Goal: Task Accomplishment & Management: Manage account settings

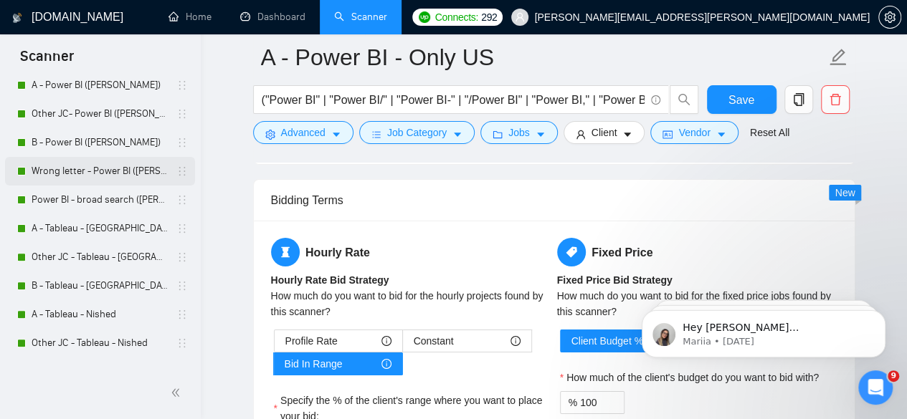
scroll to position [191, 0]
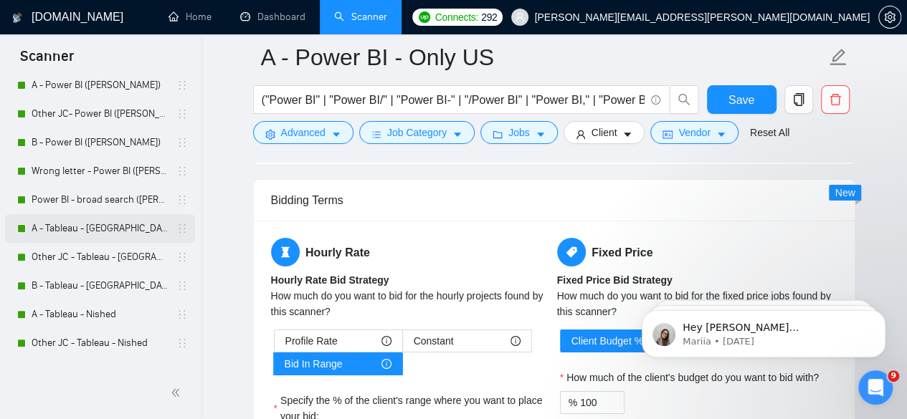
click at [76, 227] on link "A - Tableau - [GEOGRAPHIC_DATA] only" at bounding box center [100, 228] width 136 height 29
click at [26, 224] on div "Bidding - Auto Bidding Enabled" at bounding box center [26, 224] width 0 height 0
click at [112, 233] on link "A - Tableau - [GEOGRAPHIC_DATA] only" at bounding box center [100, 228] width 136 height 29
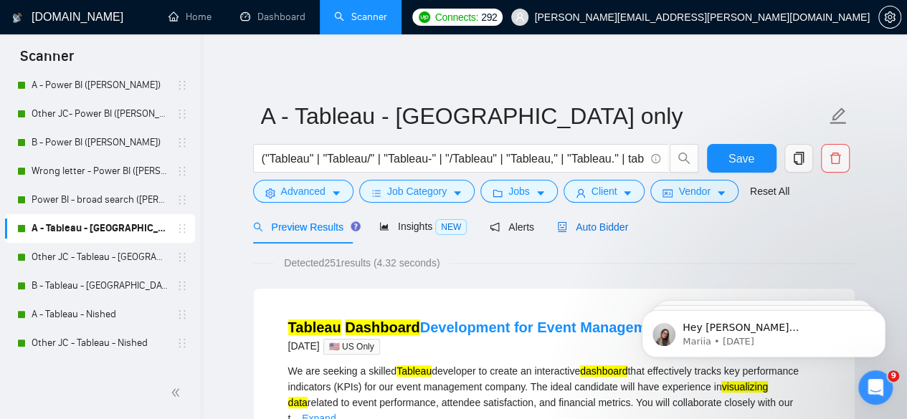
click at [584, 228] on span "Auto Bidder" at bounding box center [592, 227] width 71 height 11
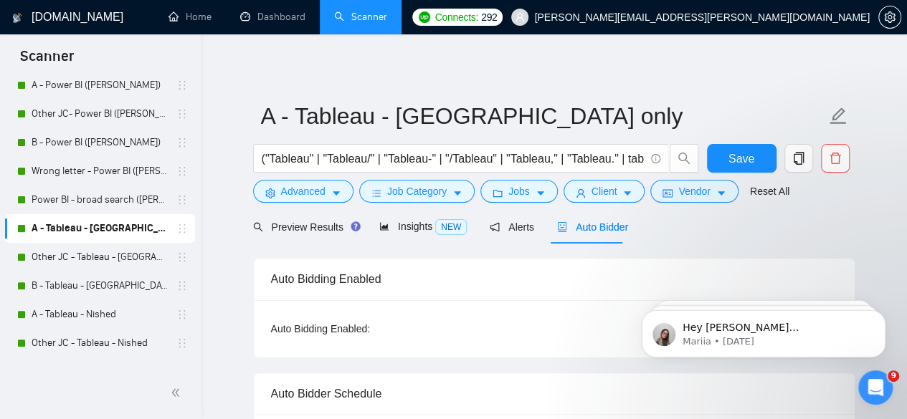
radio input "false"
radio input "true"
checkbox input "true"
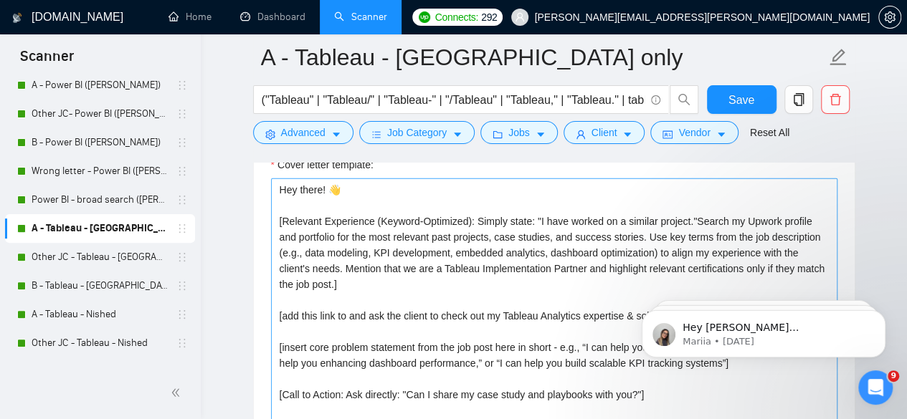
scroll to position [1864, 0]
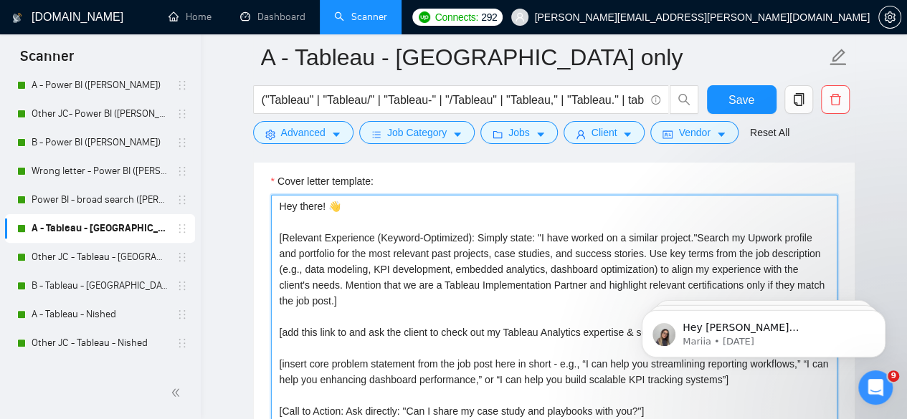
click at [615, 216] on textarea "Hey there! 👋 [Relevant Experience (Keyword-Optimized): Simply state: "I have wo…" at bounding box center [554, 356] width 566 height 323
drag, startPoint x: 409, startPoint y: 251, endPoint x: 298, endPoint y: 257, distance: 110.6
click at [409, 251] on textarea "Hey there! 👋 [Relevant Experience (Keyword-Optimized): Simply state: "I have wo…" at bounding box center [554, 356] width 566 height 323
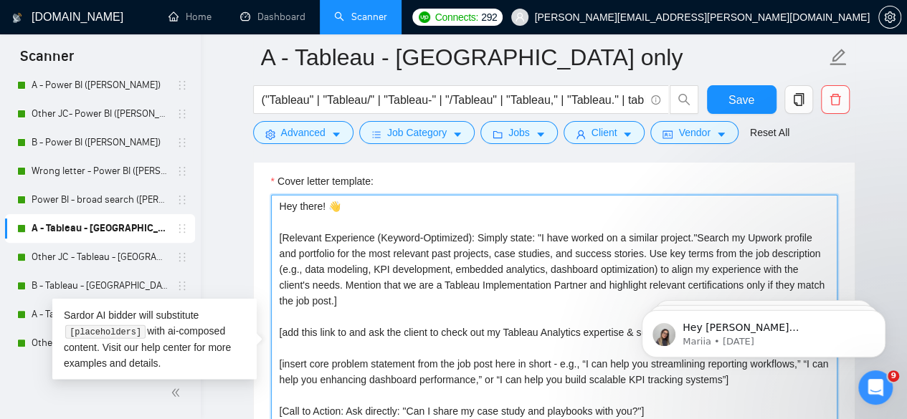
click at [278, 231] on textarea "Hey there! 👋 [Relevant Experience (Keyword-Optimized): Simply state: "I have wo…" at bounding box center [554, 356] width 566 height 323
click at [535, 229] on textarea "Hey there! 👋 [Relevant Experience (Keyword-Optimized): Simply state: "I have wo…" at bounding box center [554, 356] width 566 height 323
click at [475, 233] on textarea "Hey there! 👋 [Relevant Experience (Keyword-Optimized): Simply state: "I have wo…" at bounding box center [554, 356] width 566 height 323
click at [472, 233] on textarea "Hey there! 👋 [Relevant Experience (Keyword-Optimized): Simply state: "I have wo…" at bounding box center [554, 356] width 566 height 323
click at [0, 0] on div "project."" at bounding box center [0, 0] width 0 height 0
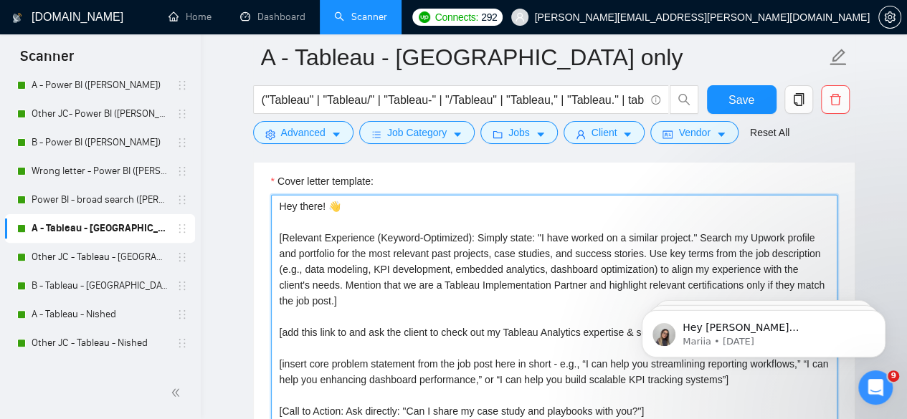
drag, startPoint x: 683, startPoint y: 229, endPoint x: 535, endPoint y: 237, distance: 147.9
click at [535, 237] on textarea "Hey there! 👋 [Relevant Experience (Keyword-Optimized): Simply state: "I have wo…" at bounding box center [554, 356] width 566 height 323
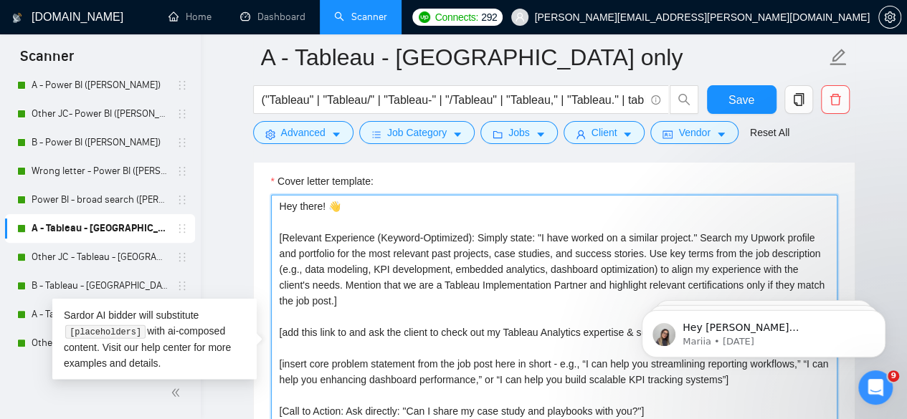
paste textarea "𝐈 𝐡𝐚𝐯𝐞 𝐰𝐨𝐫𝐤𝐞𝐝 𝐨𝐧 𝐚 𝐬𝐢𝐦𝐢𝐥𝐚𝐫 𝐩𝐫𝐨𝐣𝐞𝐜𝐭"
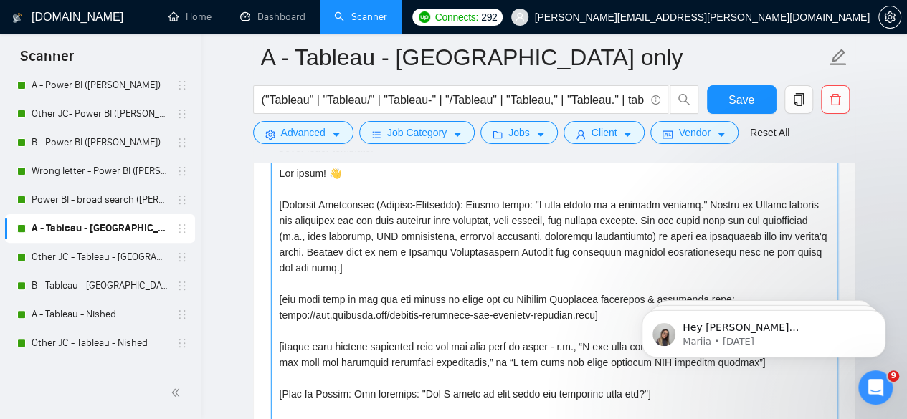
scroll to position [1912, 0]
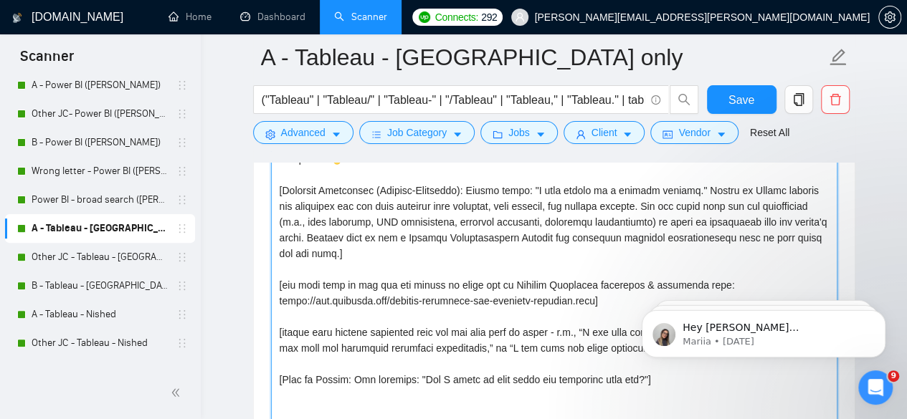
click at [363, 248] on textarea "Cover letter template:" at bounding box center [554, 309] width 566 height 323
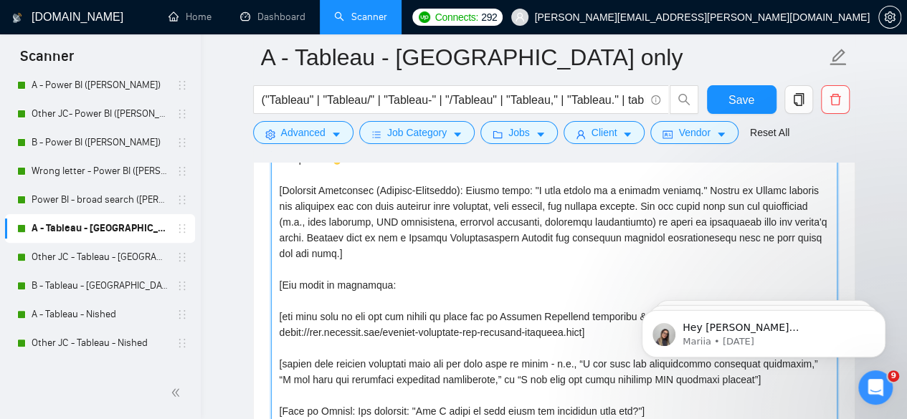
click at [551, 288] on textarea "Cover letter template:" at bounding box center [554, 309] width 566 height 323
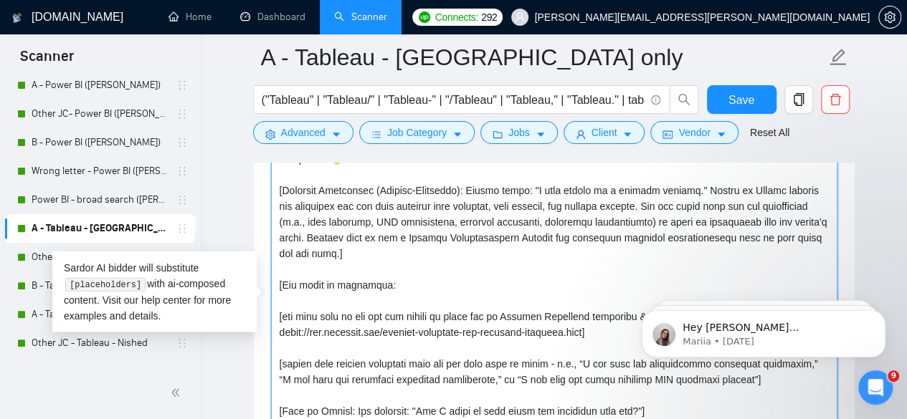
click at [547, 276] on textarea "Cover letter template:" at bounding box center [554, 309] width 566 height 323
paste textarea "I bring 10+ years of experience working with 100+ clients, including Fortune 10…"
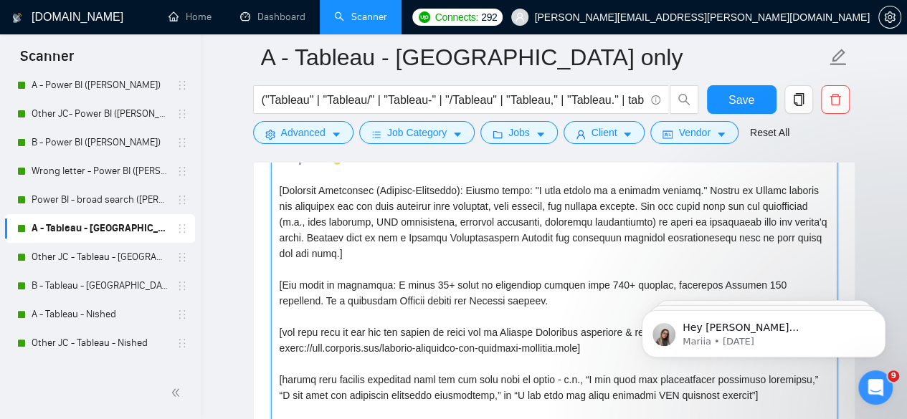
click at [500, 295] on textarea "Cover letter template:" at bounding box center [554, 309] width 566 height 323
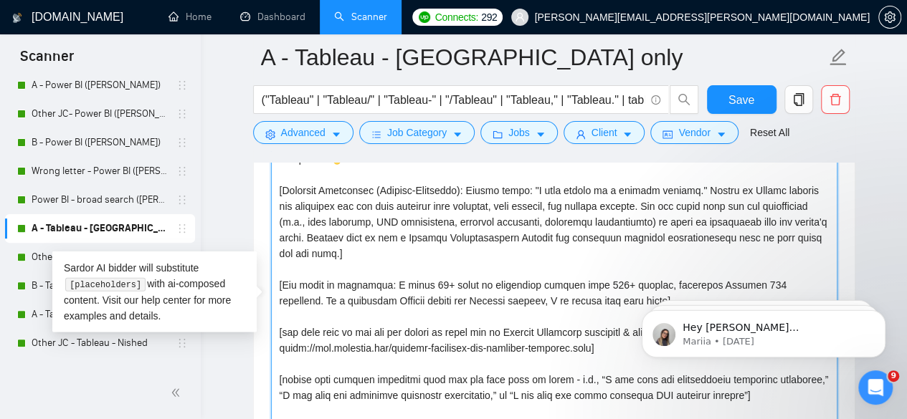
click at [0, 0] on qb-div "Correct the spelling error aligned" at bounding box center [0, 0] width 0 height 0
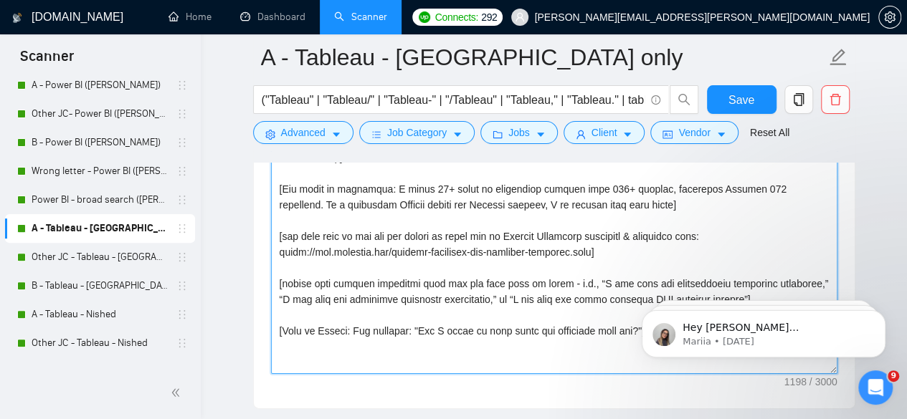
scroll to position [2055, 0]
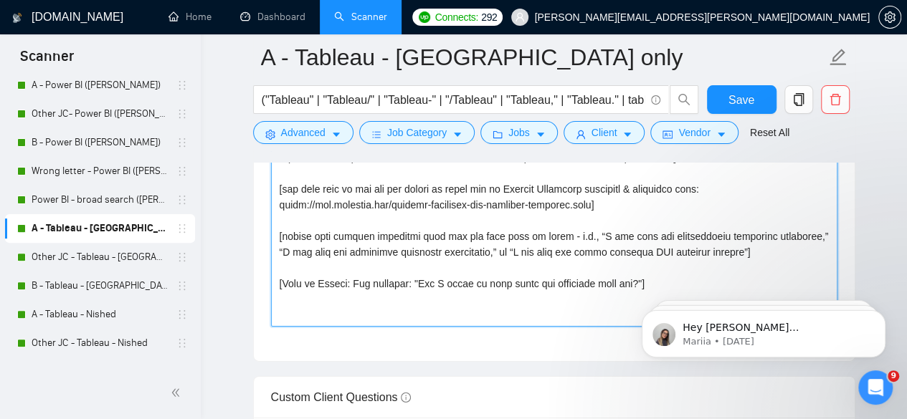
click at [461, 298] on textarea "Cover letter template:" at bounding box center [554, 165] width 566 height 323
click at [645, 276] on textarea "Cover letter template:" at bounding box center [554, 165] width 566 height 323
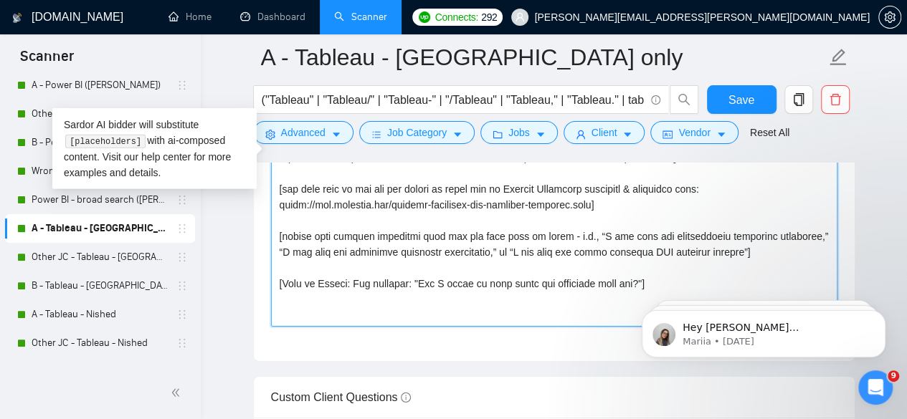
paste textarea "Click the “Message” button, and let’s discuss your goals over a quick call. Loo…"
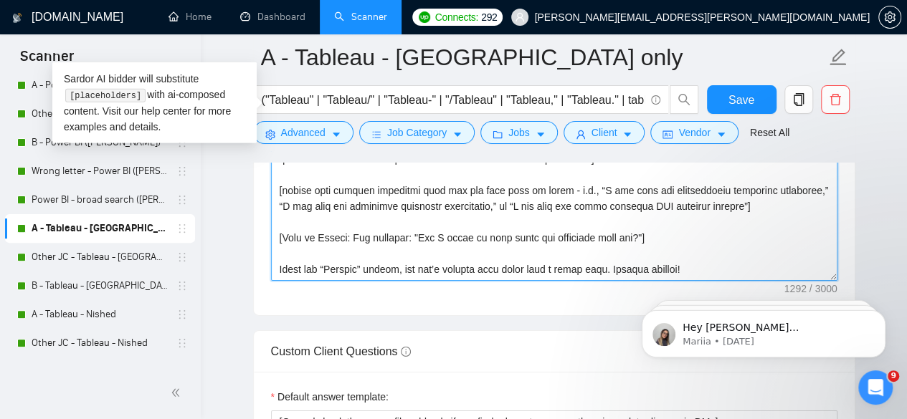
scroll to position [2103, 0]
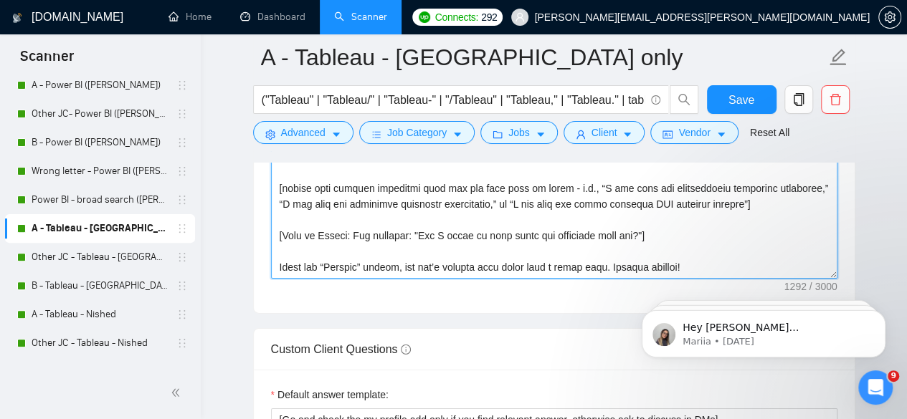
drag, startPoint x: 366, startPoint y: 266, endPoint x: 320, endPoint y: 265, distance: 45.9
click at [320, 265] on textarea "Cover letter template:" at bounding box center [554, 117] width 566 height 323
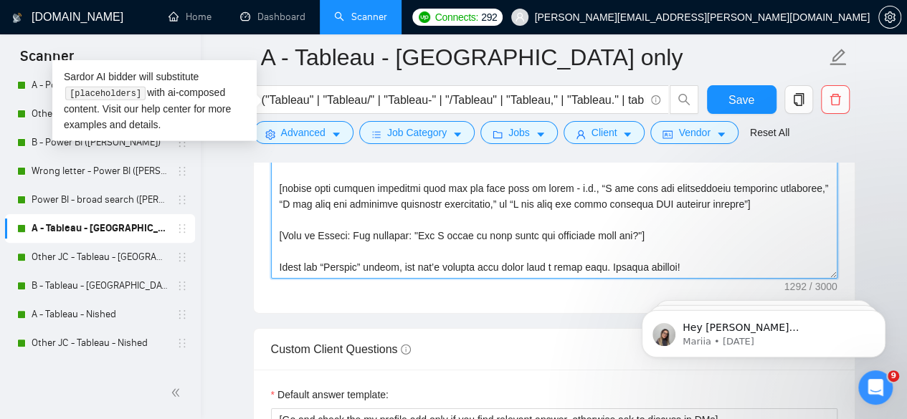
paste textarea "𝐌𝐞𝐬𝐬𝐚𝐠𝐞”"
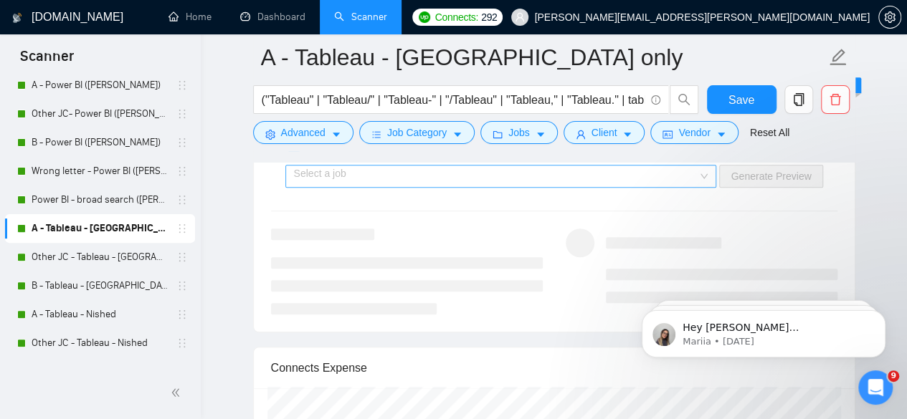
scroll to position [3059, 0]
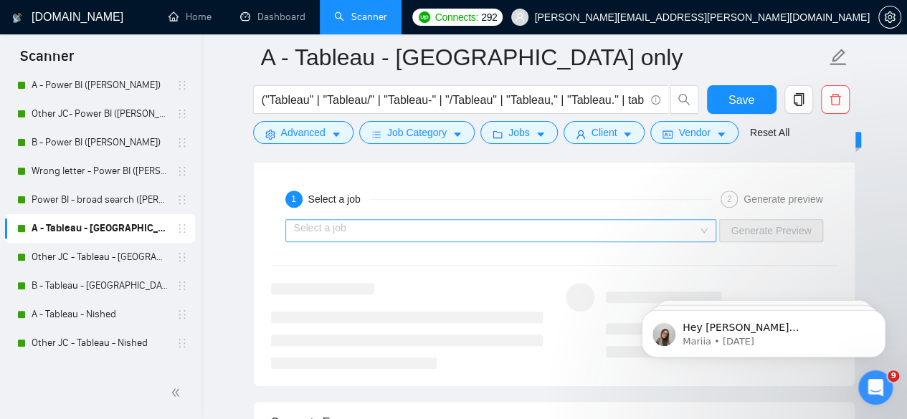
click at [389, 220] on input "search" at bounding box center [496, 231] width 404 height 22
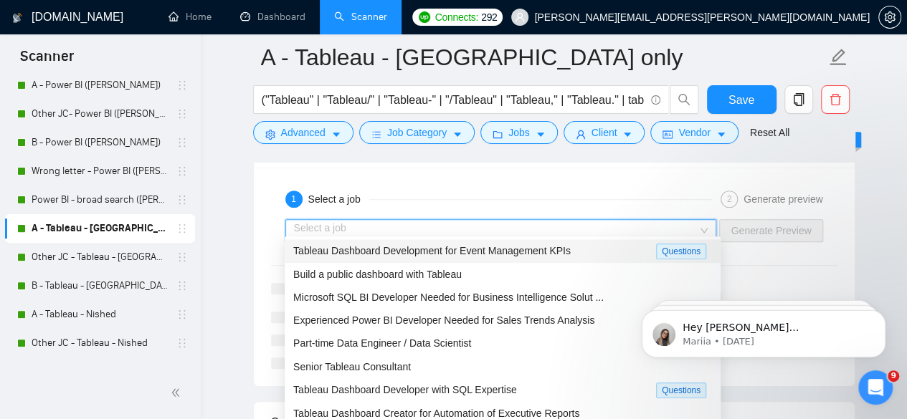
click at [367, 245] on span "Tableau Dashboard Development for Event Management KPIs" at bounding box center [431, 250] width 277 height 11
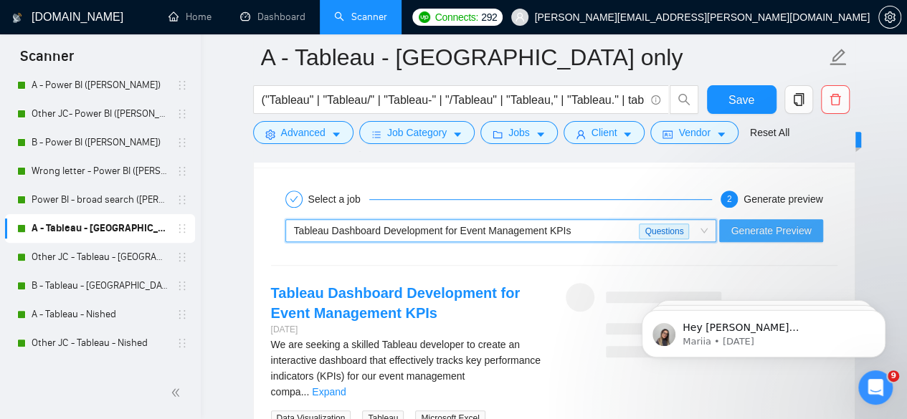
click at [748, 223] on span "Generate Preview" at bounding box center [771, 231] width 80 height 16
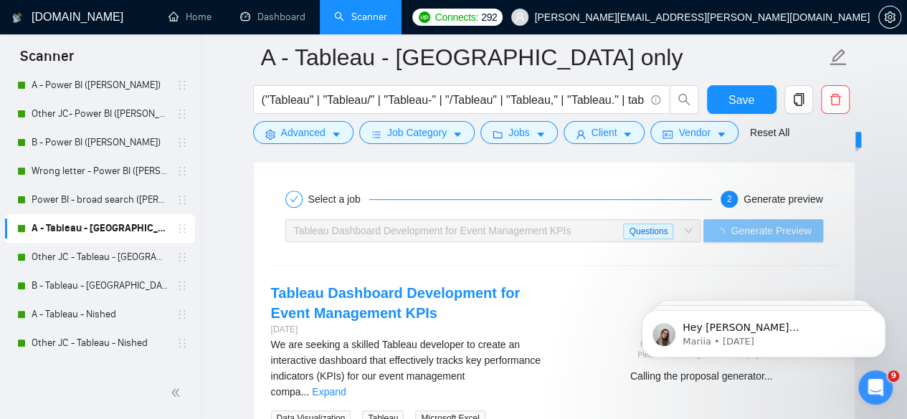
scroll to position [3155, 0]
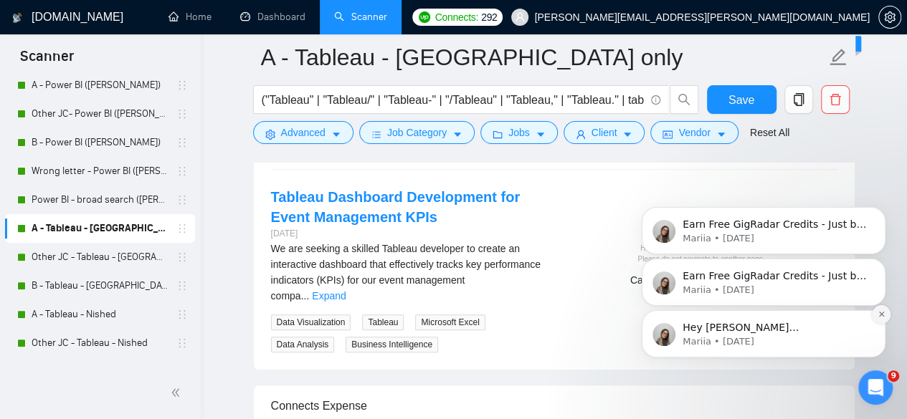
click at [880, 312] on icon "Dismiss notification" at bounding box center [882, 314] width 8 height 8
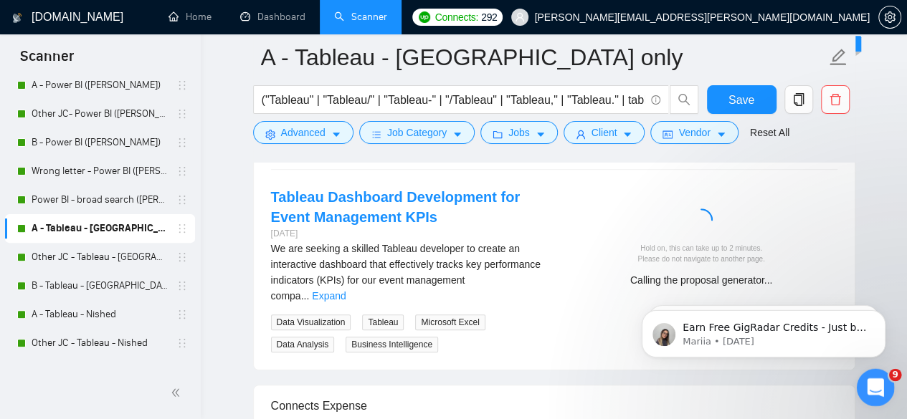
click at [875, 380] on icon "Open Intercom Messenger" at bounding box center [874, 386] width 24 height 24
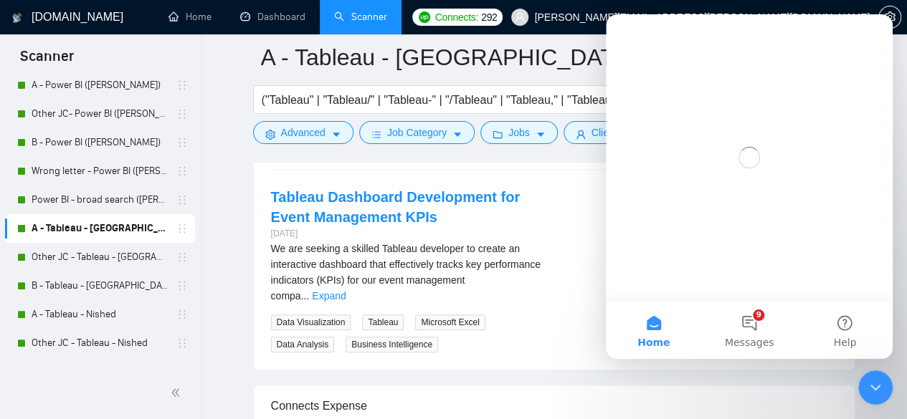
scroll to position [0, 0]
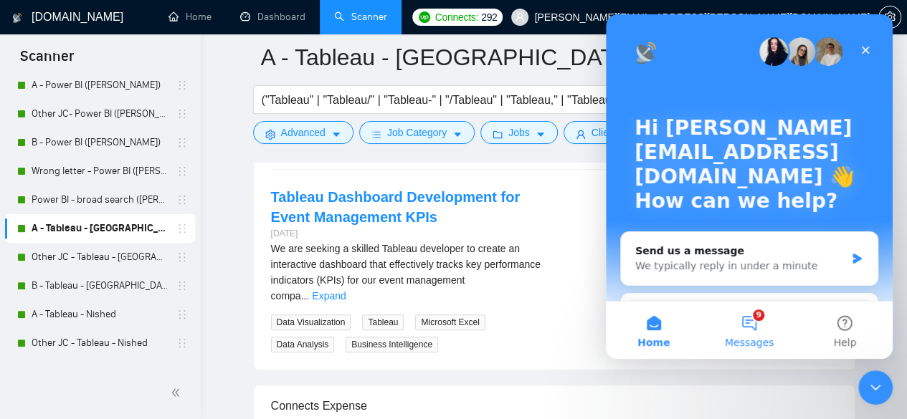
click at [746, 324] on button "9 Messages" at bounding box center [748, 330] width 95 height 57
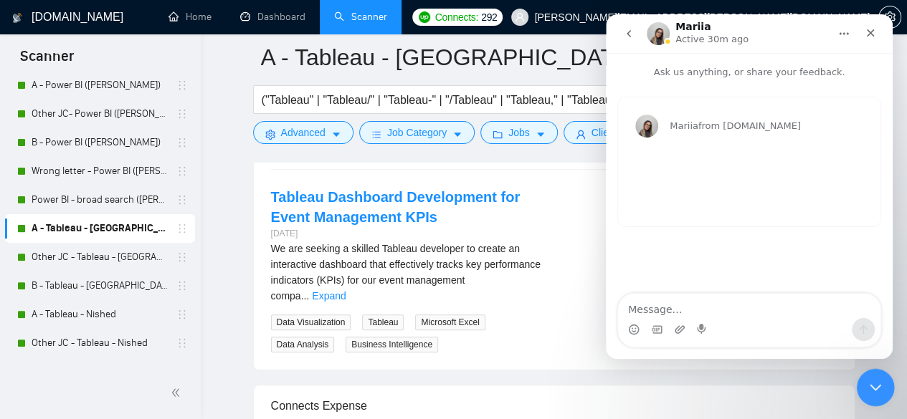
click at [882, 394] on div "Close Intercom Messenger" at bounding box center [873, 386] width 34 height 34
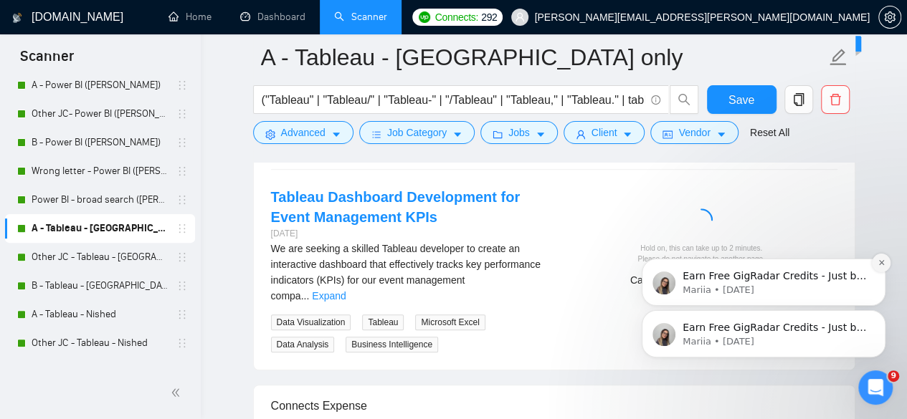
click at [887, 262] on button "Dismiss notification" at bounding box center [881, 263] width 19 height 19
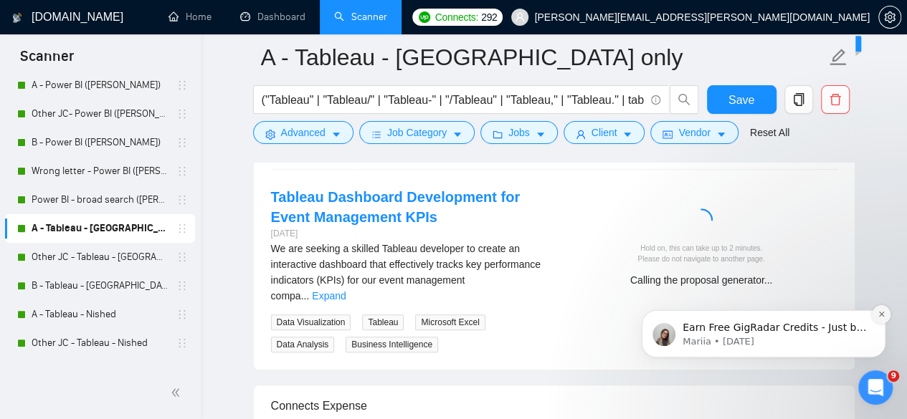
click at [880, 318] on icon "Dismiss notification" at bounding box center [882, 314] width 8 height 8
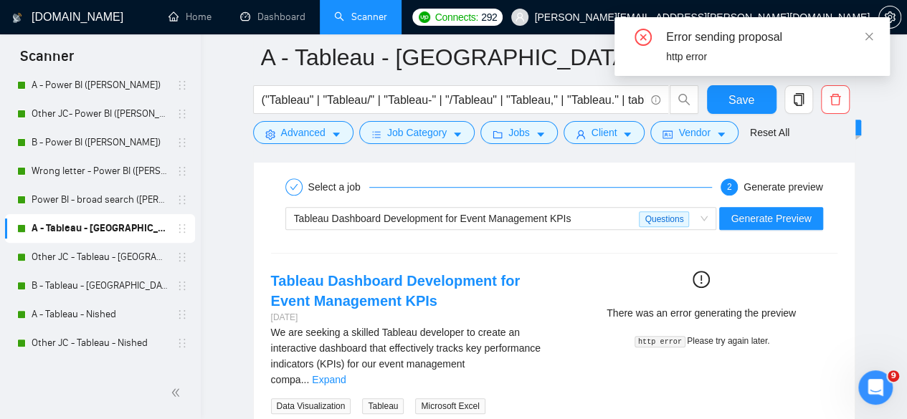
scroll to position [3011, 0]
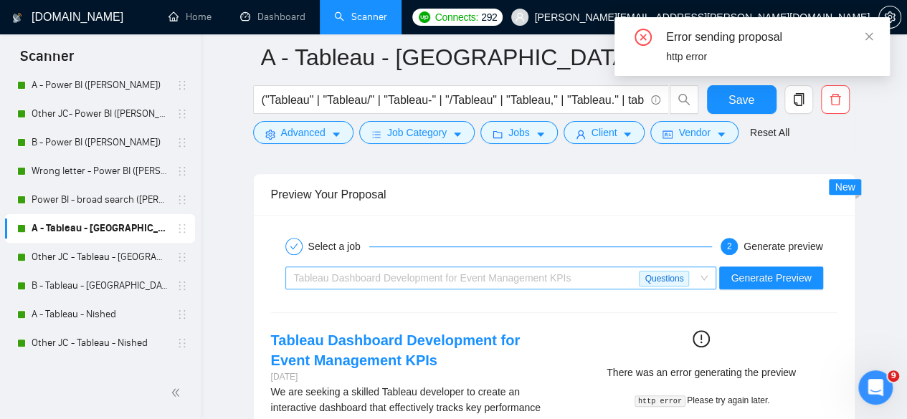
click at [528, 272] on span "Tableau Dashboard Development for Event Management KPIs" at bounding box center [432, 277] width 277 height 11
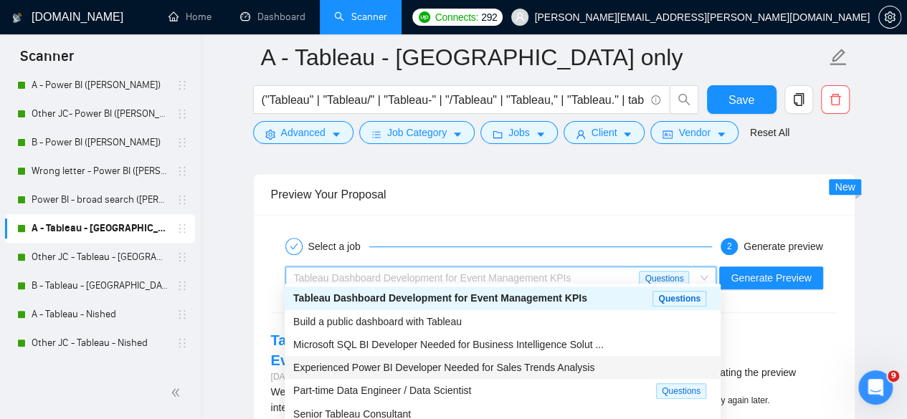
scroll to position [47, 0]
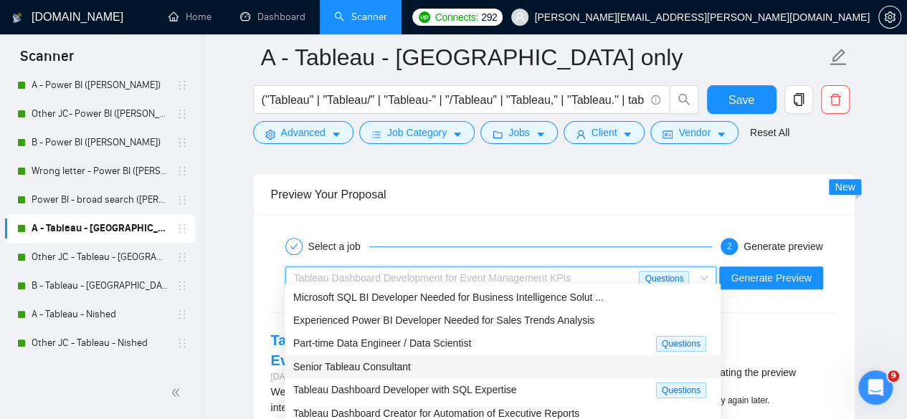
click at [377, 369] on span "Senior Tableau Consultant" at bounding box center [352, 366] width 118 height 11
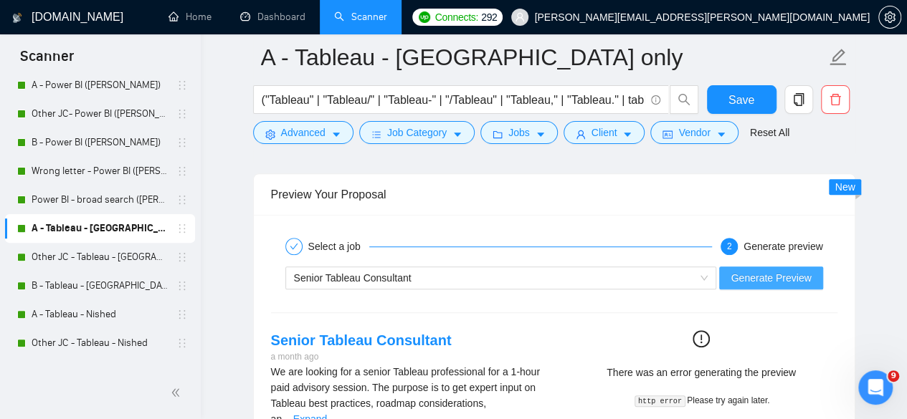
click at [769, 270] on span "Generate Preview" at bounding box center [771, 278] width 80 height 16
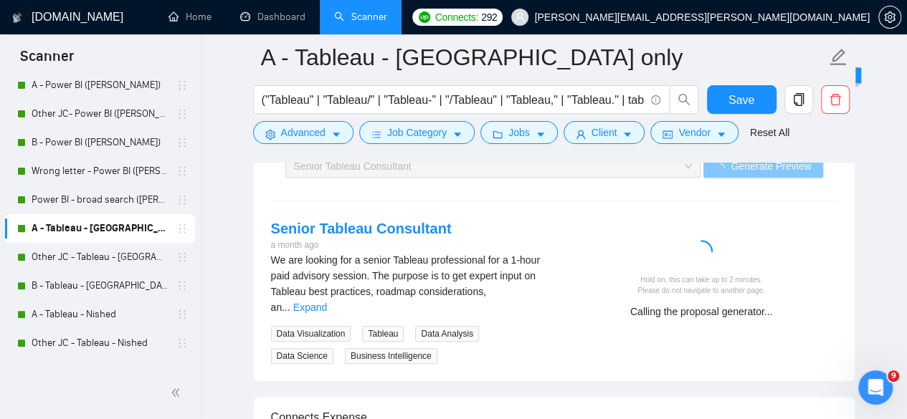
scroll to position [3107, 0]
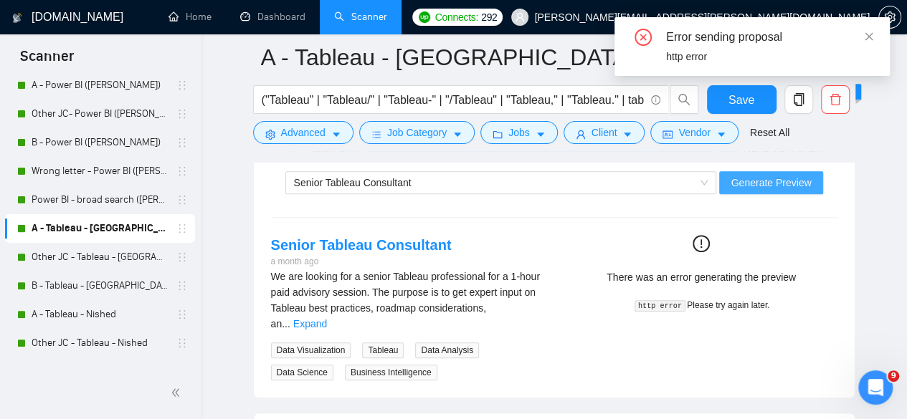
click at [770, 175] on span "Generate Preview" at bounding box center [771, 183] width 80 height 16
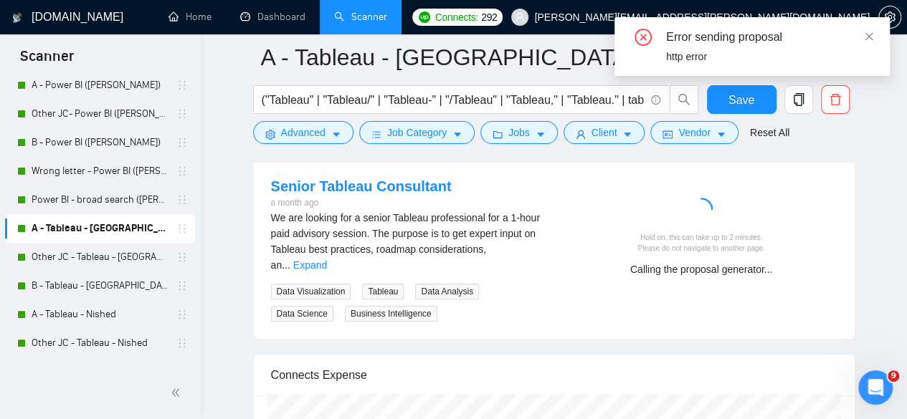
scroll to position [3155, 0]
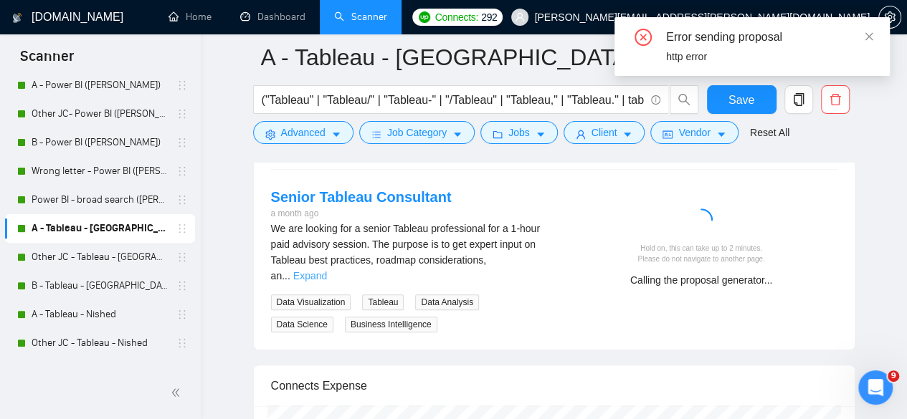
click at [327, 270] on link "Expand" at bounding box center [310, 275] width 34 height 11
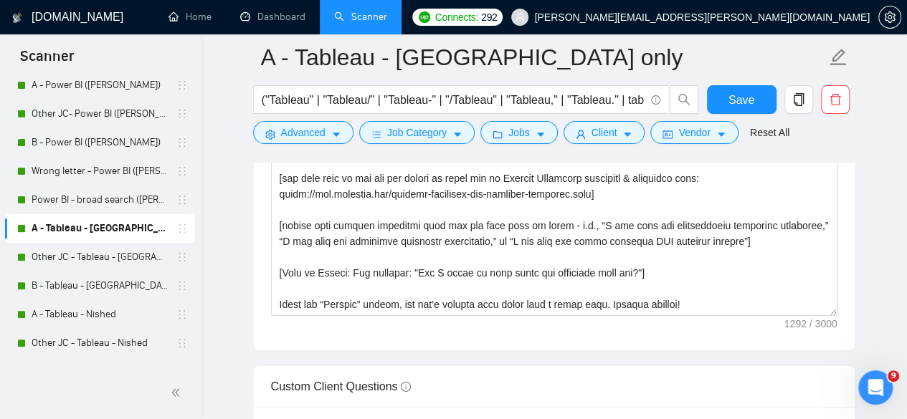
scroll to position [2008, 0]
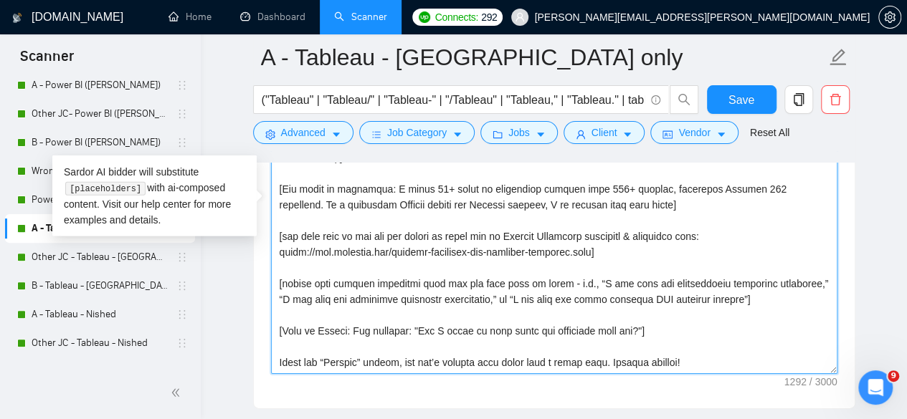
drag, startPoint x: 832, startPoint y: 367, endPoint x: 827, endPoint y: 409, distance: 41.9
click at [827, 409] on form "Auto Bidding Enabled Auto Bidding Enabled: ON Auto Bidder Schedule Auto Bidding…" at bounding box center [554, 258] width 602 height 3992
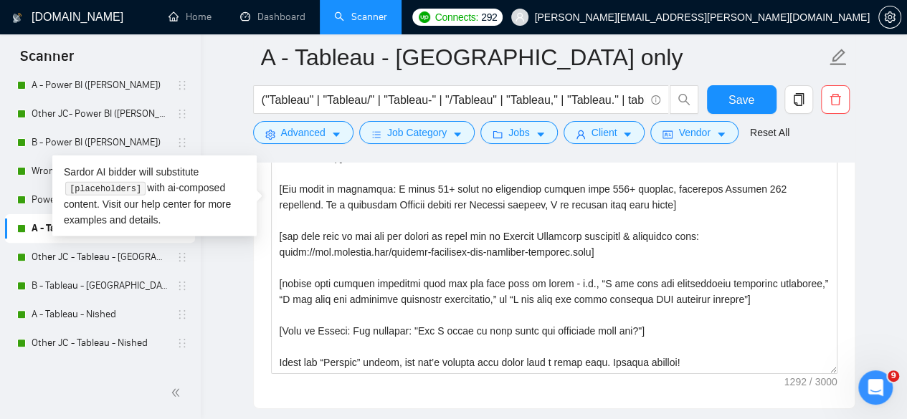
click at [864, 326] on main "A - Tableau - US only ("Tableau" | "Tableau/" | "Tableau-" | "/Tableau" | "Tabl…" at bounding box center [554, 374] width 660 height 4648
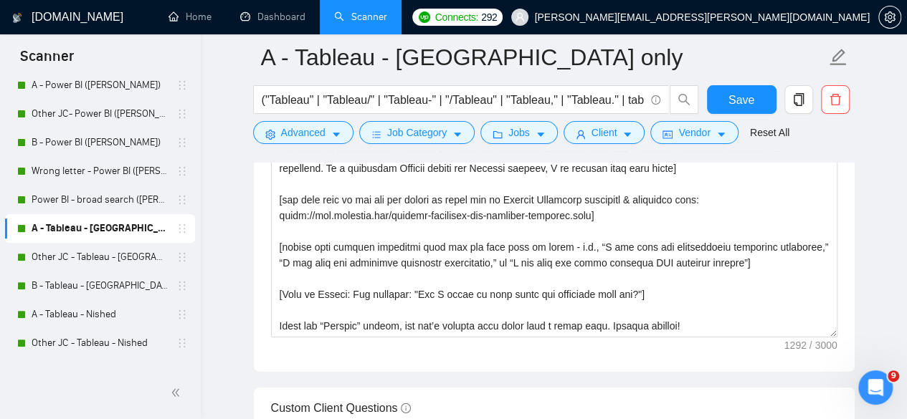
scroll to position [2055, 0]
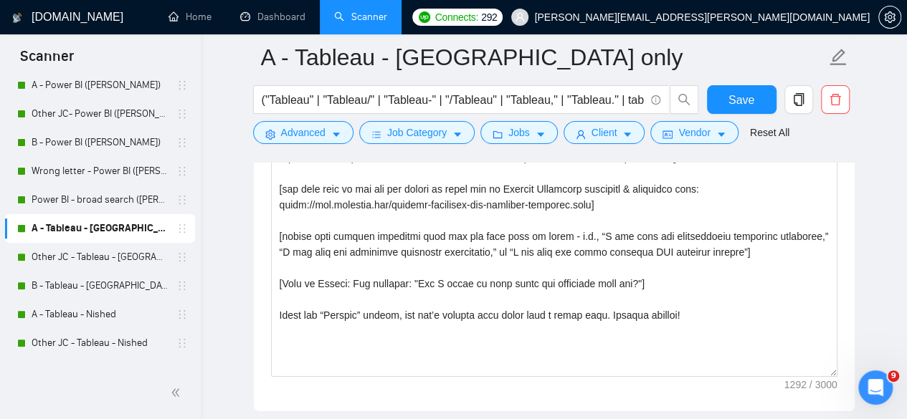
drag, startPoint x: 832, startPoint y: 310, endPoint x: 840, endPoint y: 366, distance: 55.8
click at [840, 366] on div "Cover letter template:" at bounding box center [554, 189] width 601 height 446
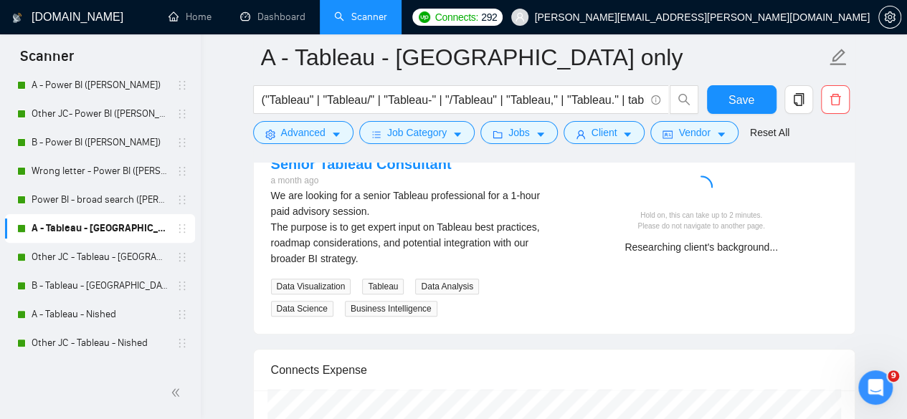
scroll to position [3250, 0]
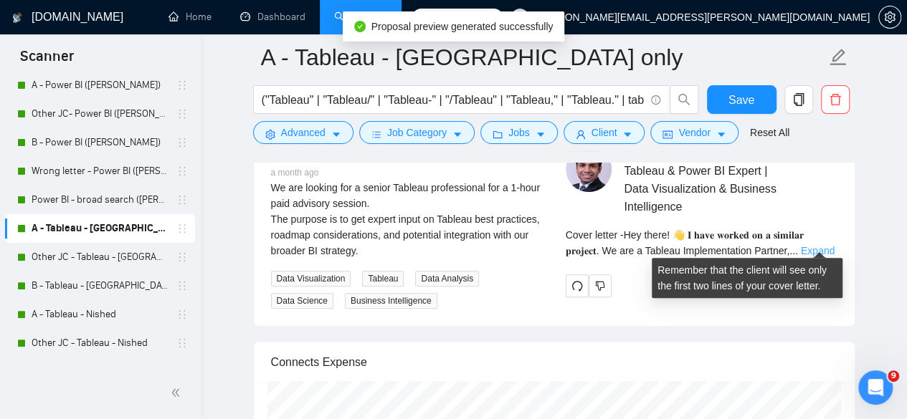
click at [804, 246] on link "Expand" at bounding box center [818, 250] width 34 height 11
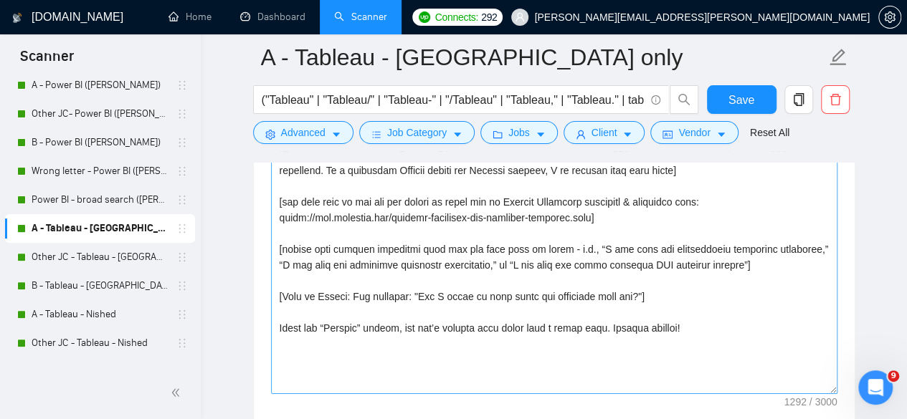
scroll to position [1912, 0]
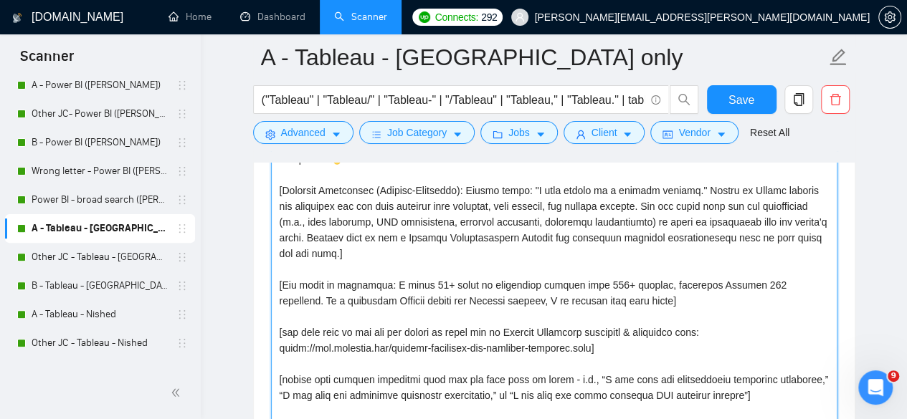
click at [410, 236] on textarea "Cover letter template:" at bounding box center [554, 336] width 566 height 377
drag, startPoint x: 620, startPoint y: 293, endPoint x: 252, endPoint y: 270, distance: 368.5
click at [254, 270] on div "Cover letter template:" at bounding box center [554, 334] width 601 height 450
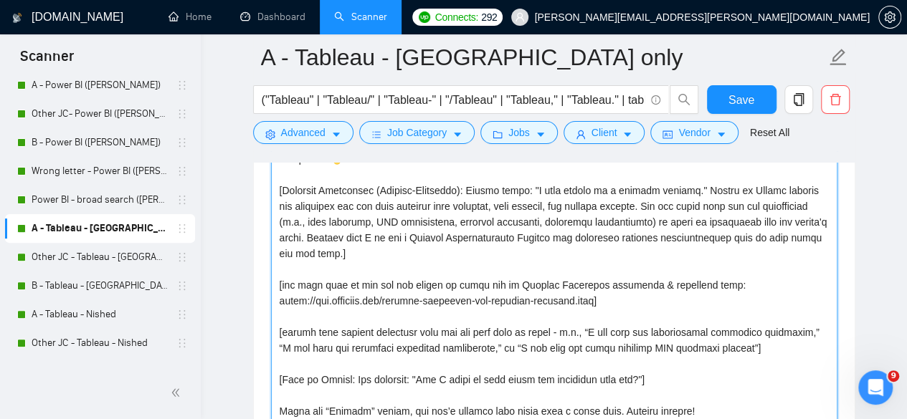
click at [757, 344] on textarea "Cover letter template:" at bounding box center [554, 336] width 566 height 377
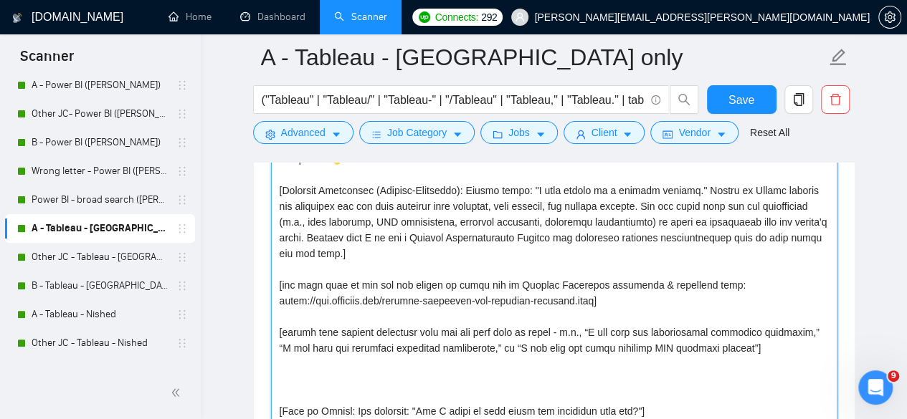
click at [416, 327] on textarea "Cover letter template:" at bounding box center [554, 336] width 566 height 377
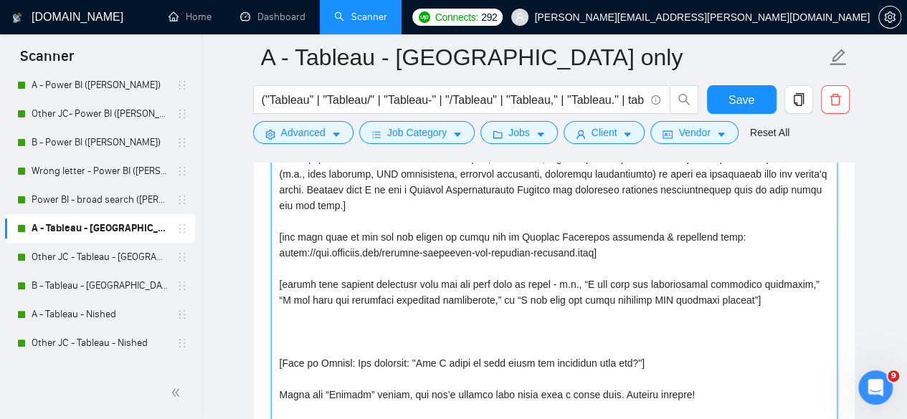
click at [612, 333] on textarea "Cover letter template:" at bounding box center [554, 288] width 566 height 377
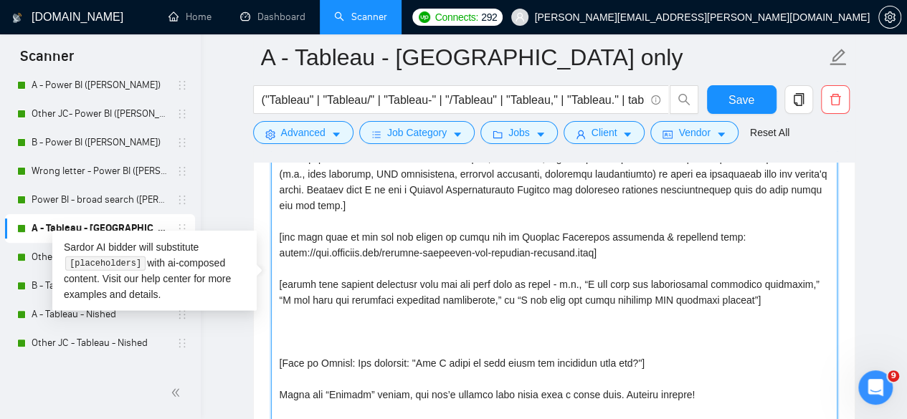
click at [612, 326] on textarea "Cover letter template:" at bounding box center [554, 288] width 566 height 377
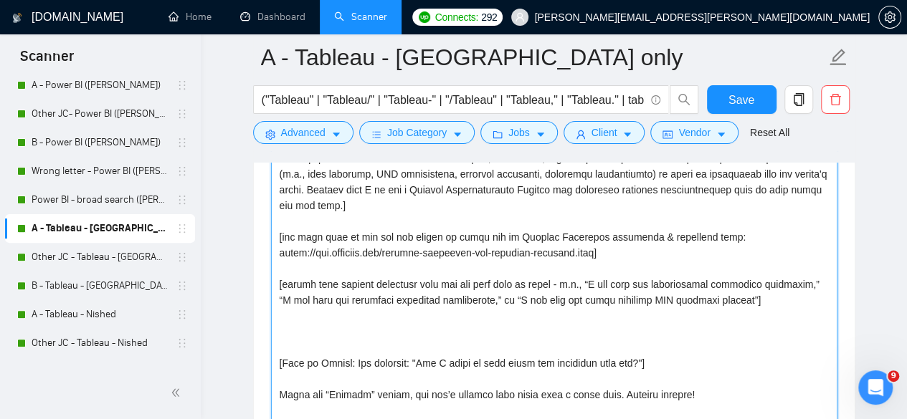
click at [485, 332] on textarea "Cover letter template:" at bounding box center [554, 288] width 566 height 377
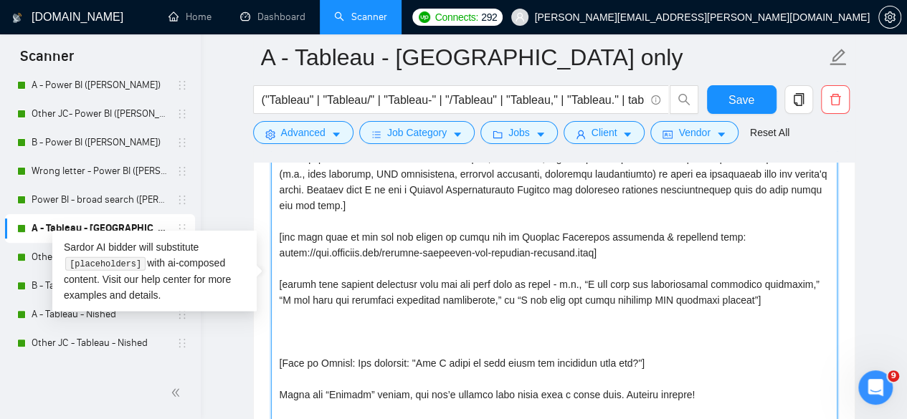
paste textarea "[insert client-relevant question here in short – e.g., “Can you share your prim…"
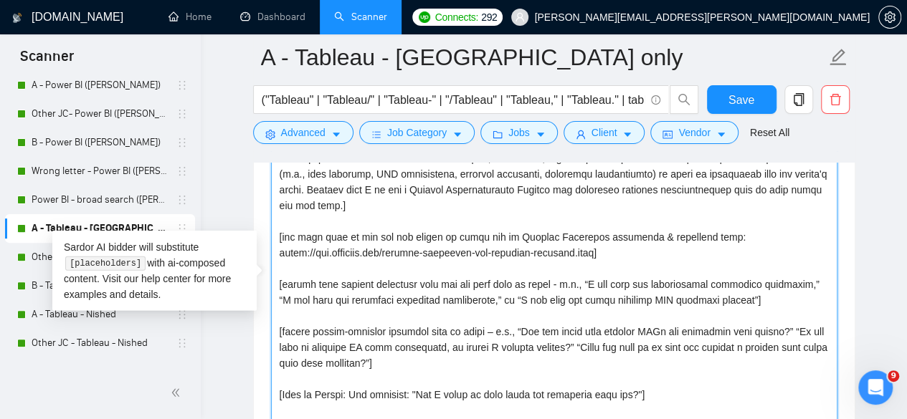
click at [567, 342] on textarea "Cover letter template:" at bounding box center [554, 288] width 566 height 377
click at [397, 358] on textarea "Cover letter template:" at bounding box center [554, 288] width 566 height 377
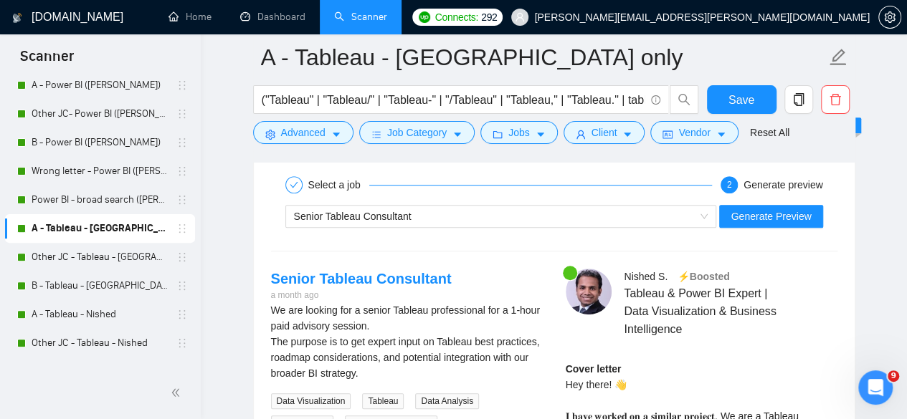
scroll to position [3155, 0]
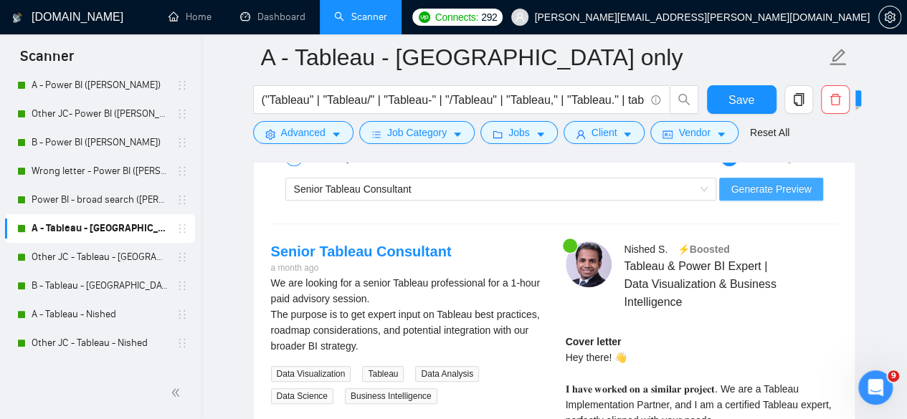
click at [766, 181] on span "Generate Preview" at bounding box center [771, 189] width 80 height 16
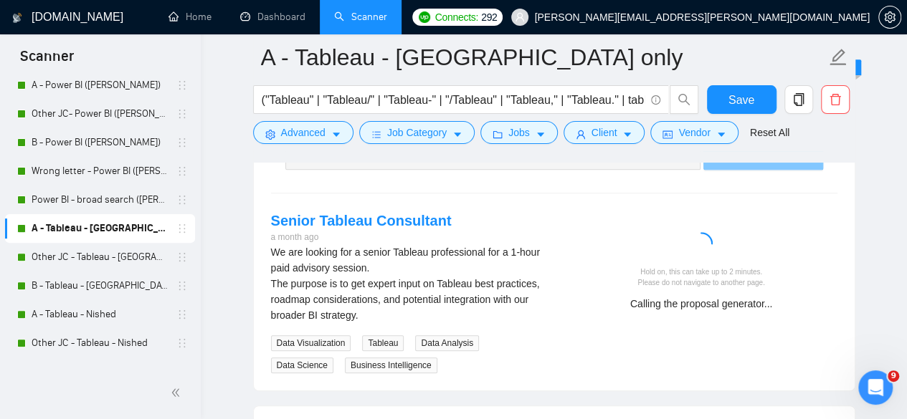
scroll to position [3202, 0]
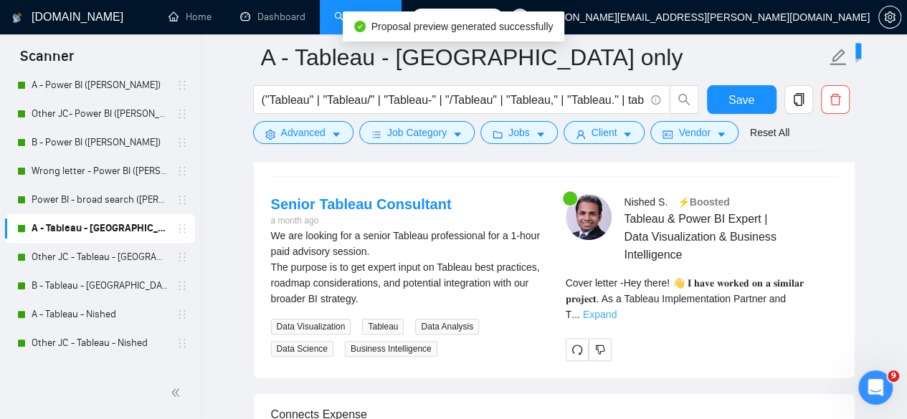
click at [617, 309] on link "Expand" at bounding box center [600, 314] width 34 height 11
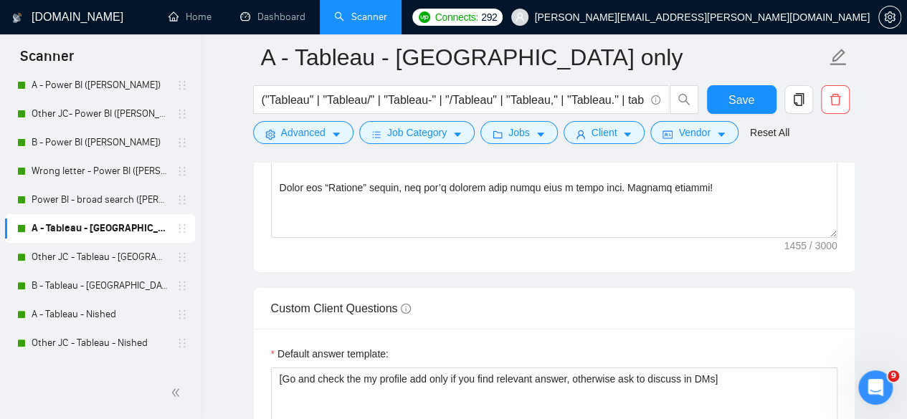
scroll to position [2008, 0]
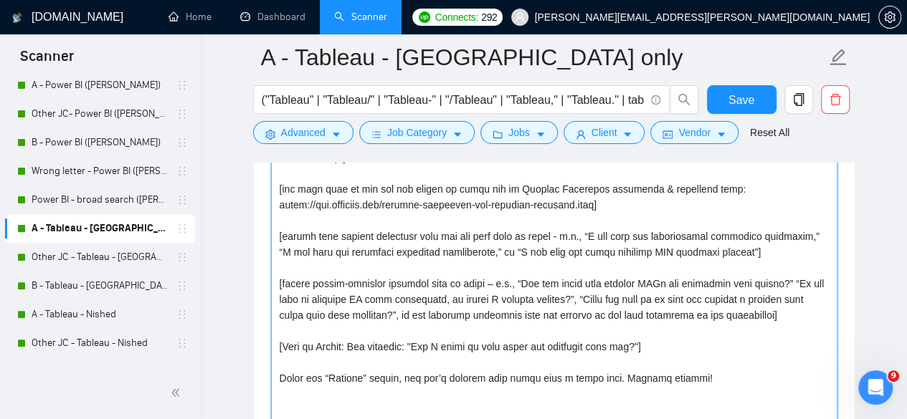
click at [473, 276] on textarea "Cover letter template:" at bounding box center [554, 240] width 566 height 377
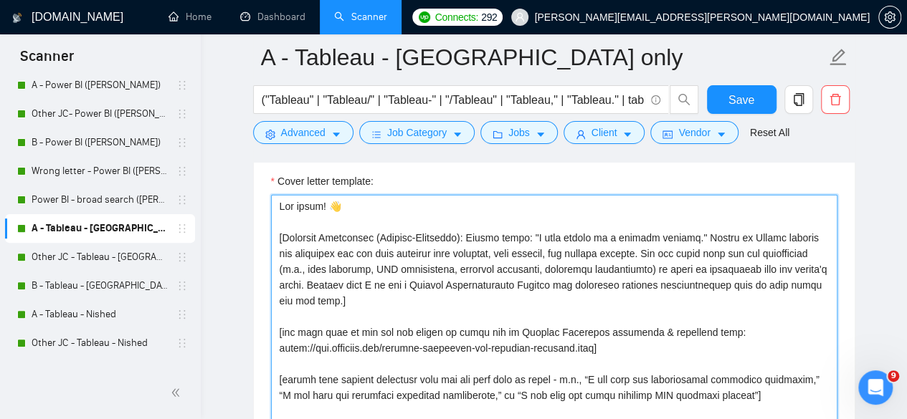
scroll to position [1912, 0]
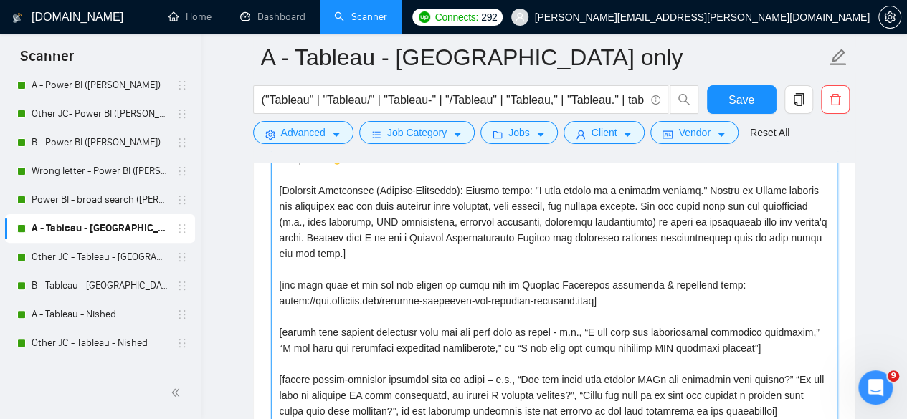
click at [499, 376] on textarea "Cover letter template:" at bounding box center [554, 336] width 566 height 377
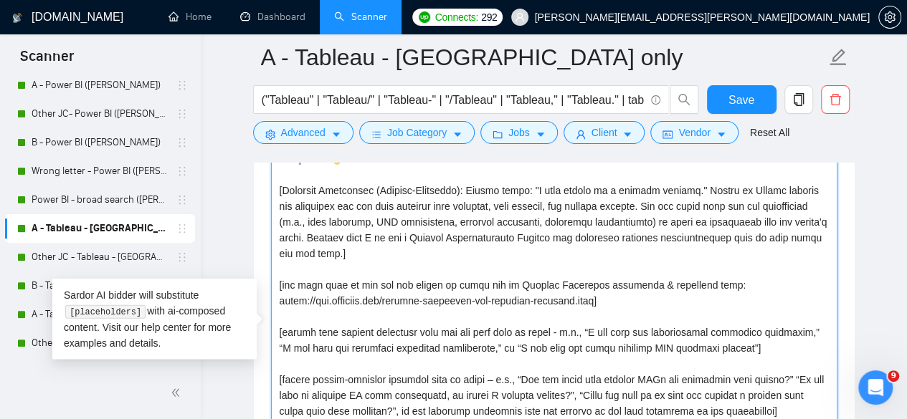
click at [414, 376] on textarea "Cover letter template:" at bounding box center [554, 336] width 566 height 377
click at [476, 371] on textarea "Cover letter template:" at bounding box center [554, 336] width 566 height 377
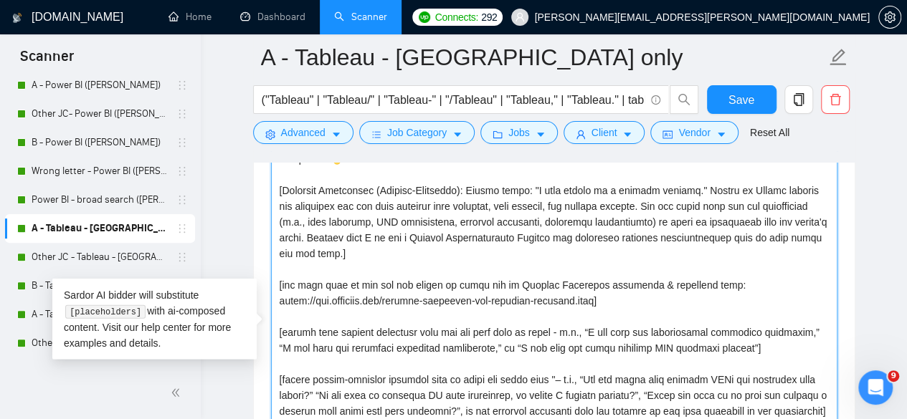
paste textarea "Questions for you:"
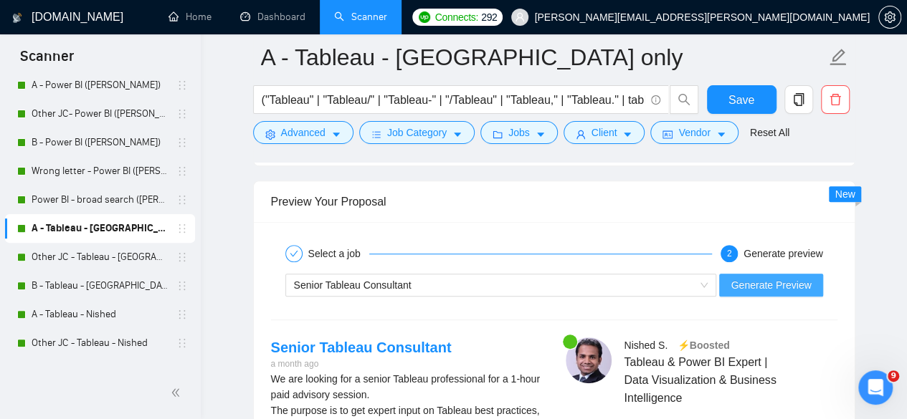
type textarea "Hey there! 👋 [Relevant Experience (Keyword-Optimized): Simply state: "𝐈 𝐡𝐚𝐯𝐞 𝐰𝐨…"
drag, startPoint x: 764, startPoint y: 274, endPoint x: 749, endPoint y: 280, distance: 16.4
click at [764, 277] on span "Generate Preview" at bounding box center [771, 285] width 80 height 16
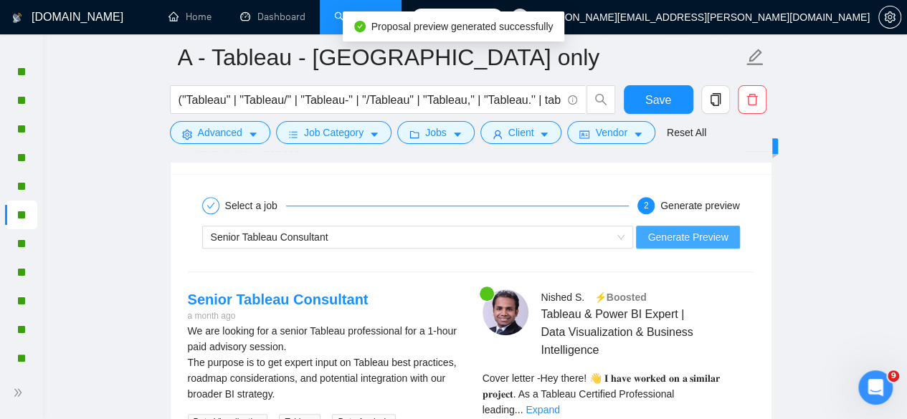
scroll to position [3202, 0]
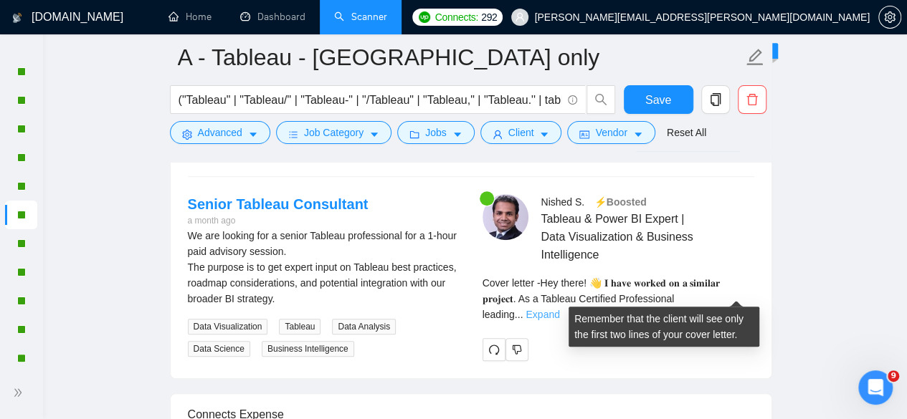
click at [559, 309] on link "Expand" at bounding box center [543, 314] width 34 height 11
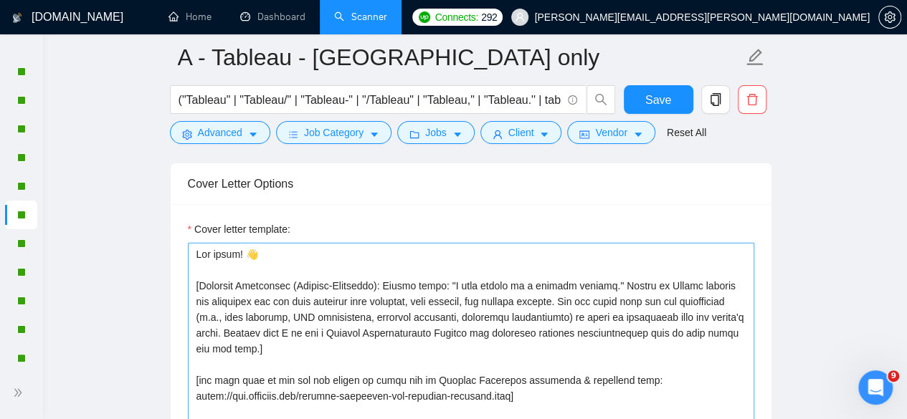
scroll to position [1864, 0]
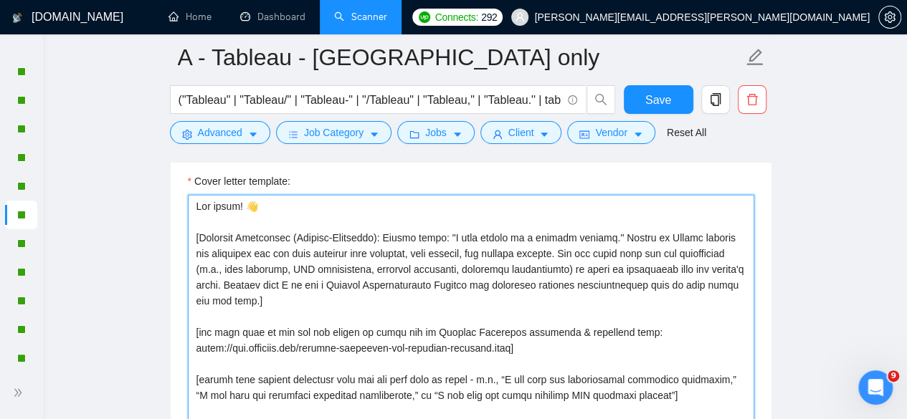
click at [566, 260] on textarea "Cover letter template:" at bounding box center [471, 383] width 566 height 377
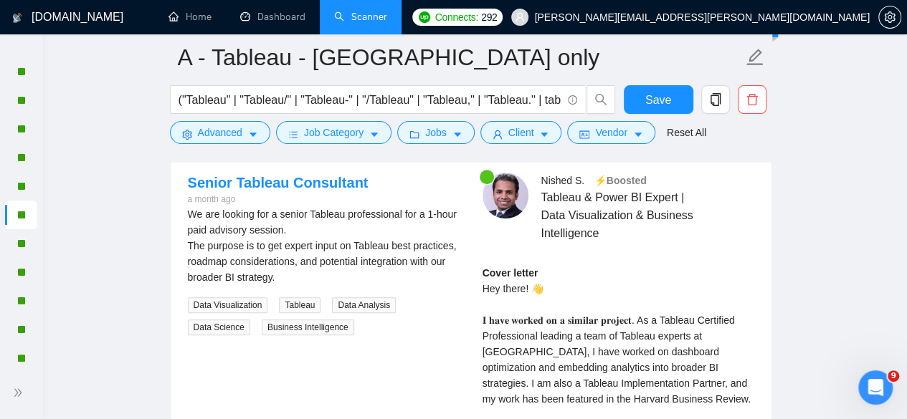
scroll to position [3155, 0]
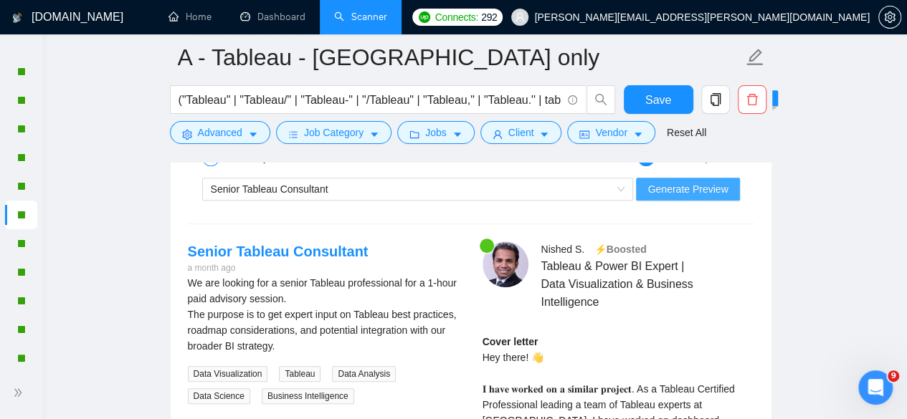
type textarea "Hey there! 👋 [Relevant Experience (Keyword-Optimized): Simply state: "𝐈 𝐡𝐚𝐯𝐞 𝐰𝐨…"
click at [697, 184] on span "Generate Preview" at bounding box center [687, 189] width 80 height 16
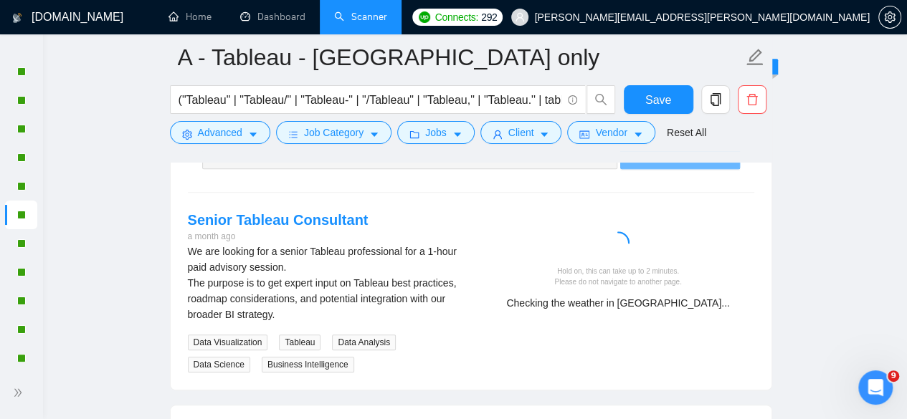
scroll to position [3202, 0]
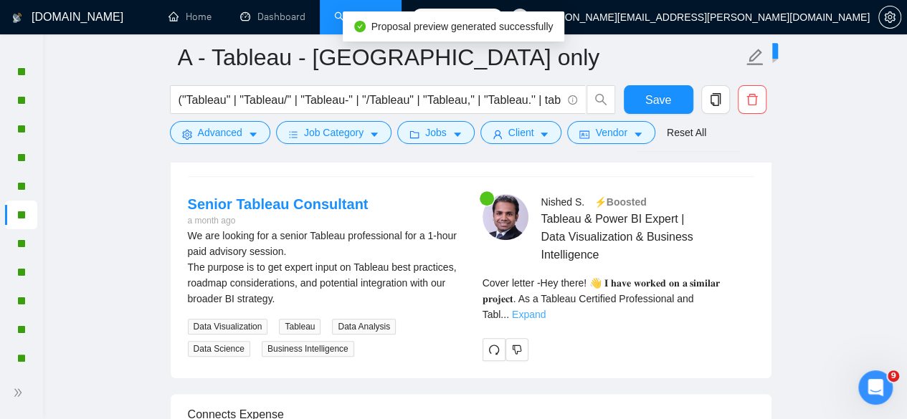
click at [546, 309] on link "Expand" at bounding box center [529, 314] width 34 height 11
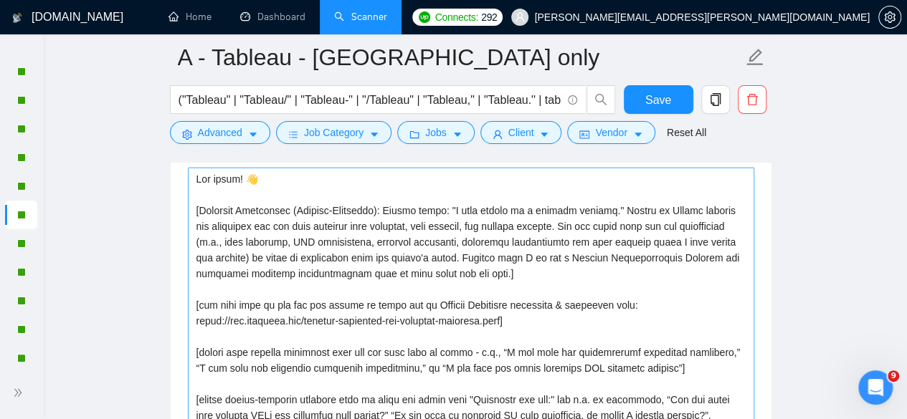
scroll to position [1864, 0]
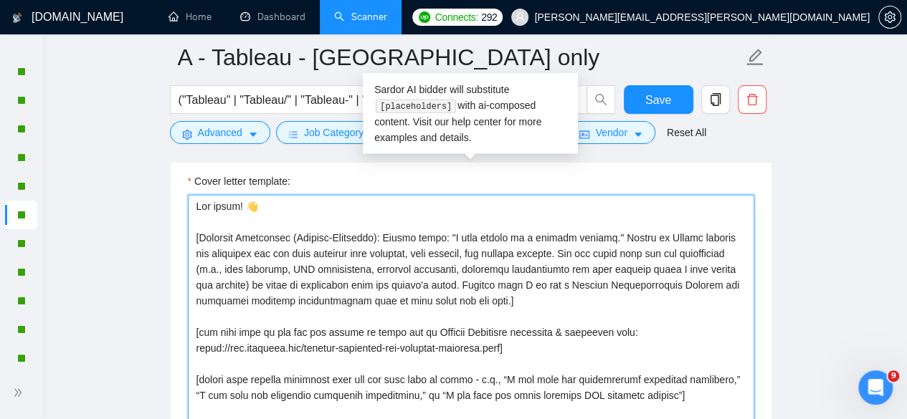
drag, startPoint x: 227, startPoint y: 253, endPoint x: 192, endPoint y: 232, distance: 41.2
click at [192, 232] on textarea "Cover letter template:" at bounding box center [471, 383] width 566 height 377
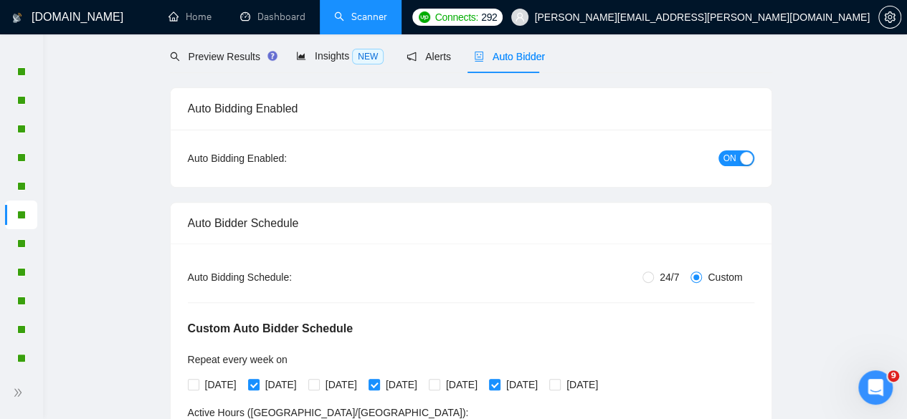
scroll to position [0, 0]
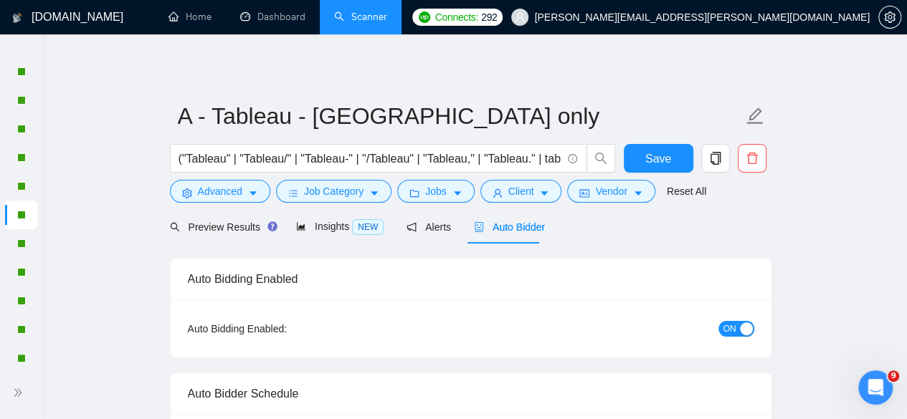
click at [727, 326] on span "ON" at bounding box center [729, 329] width 13 height 16
click at [677, 156] on button "Save" at bounding box center [659, 158] width 70 height 29
click at [21, 51] on span at bounding box center [20, 51] width 23 height 10
click at [32, 52] on div at bounding box center [21, 45] width 43 height 22
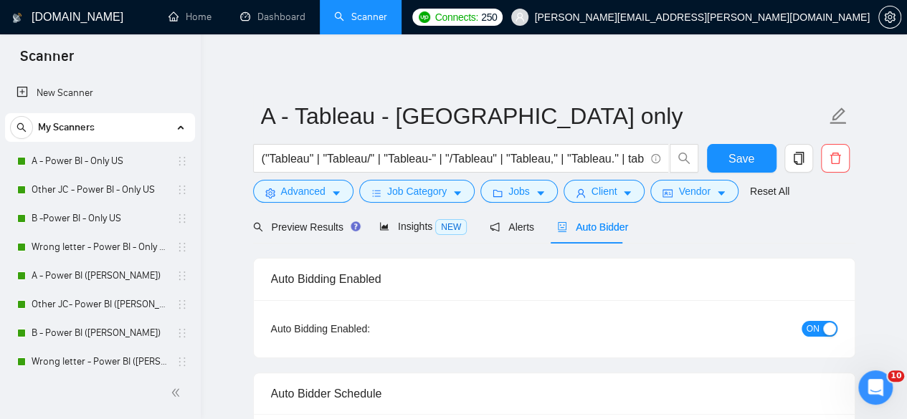
click at [810, 323] on span "ON" at bounding box center [813, 329] width 13 height 16
click at [743, 153] on span "Save" at bounding box center [741, 159] width 26 height 18
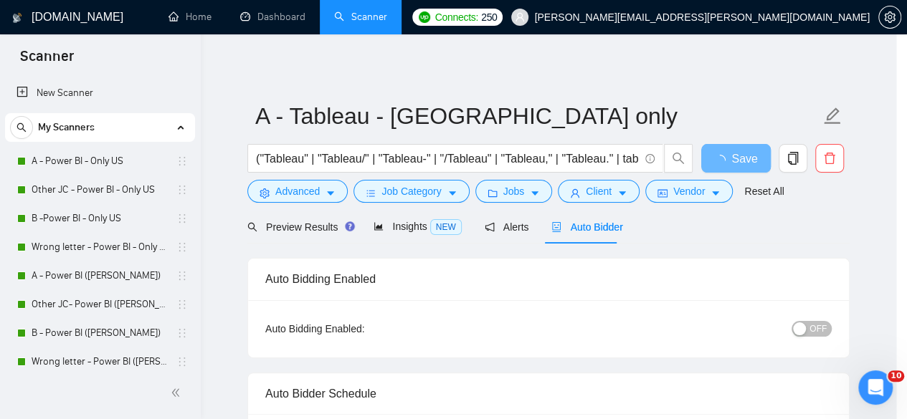
scroll to position [143, 0]
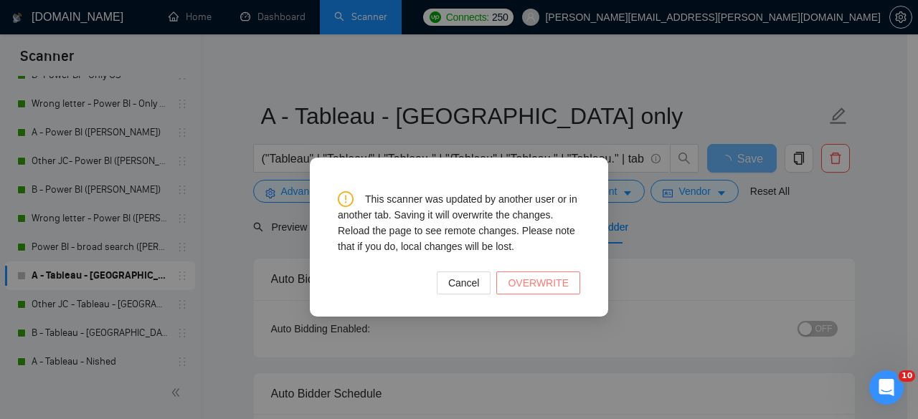
click at [556, 287] on span "OVERWRITE" at bounding box center [538, 283] width 61 height 16
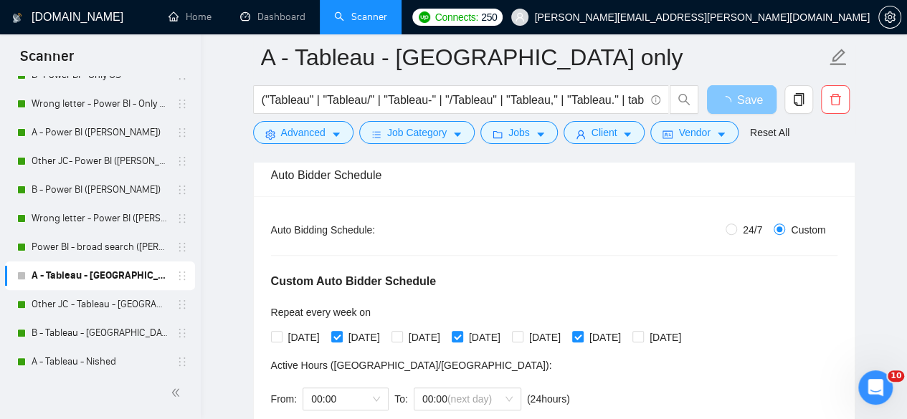
scroll to position [287, 0]
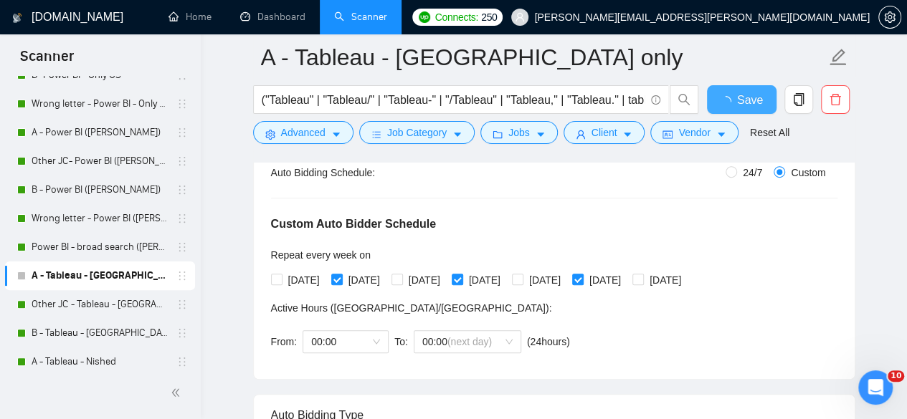
checkbox input "true"
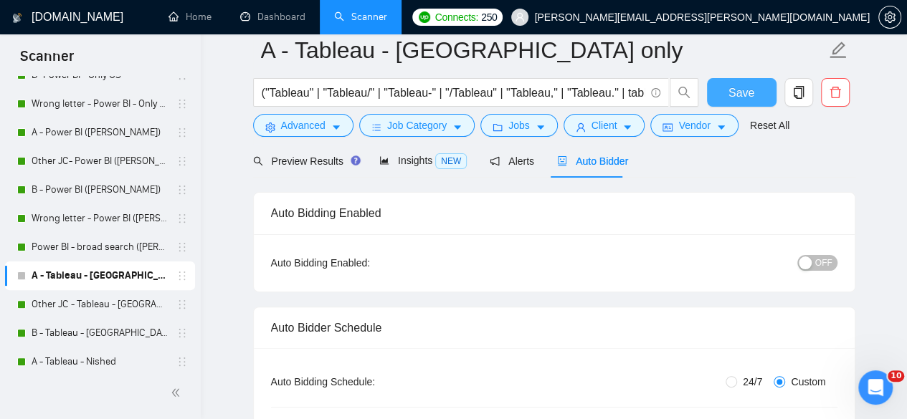
scroll to position [0, 0]
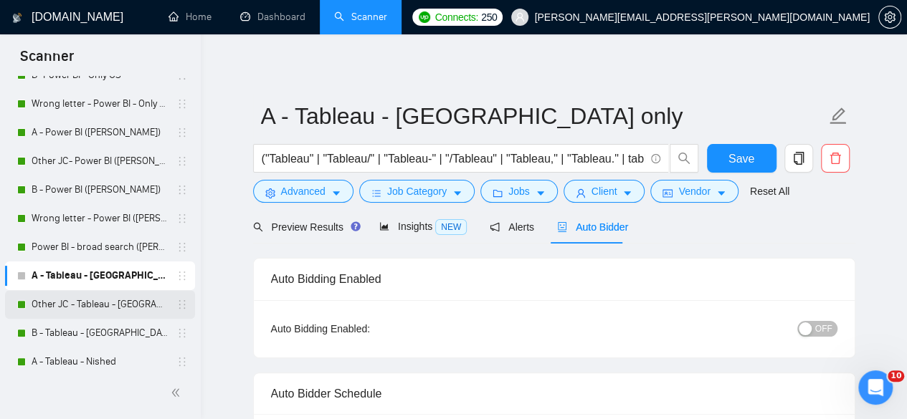
click at [102, 310] on link "Other JC - Tableau - [GEOGRAPHIC_DATA] only" at bounding box center [100, 304] width 136 height 29
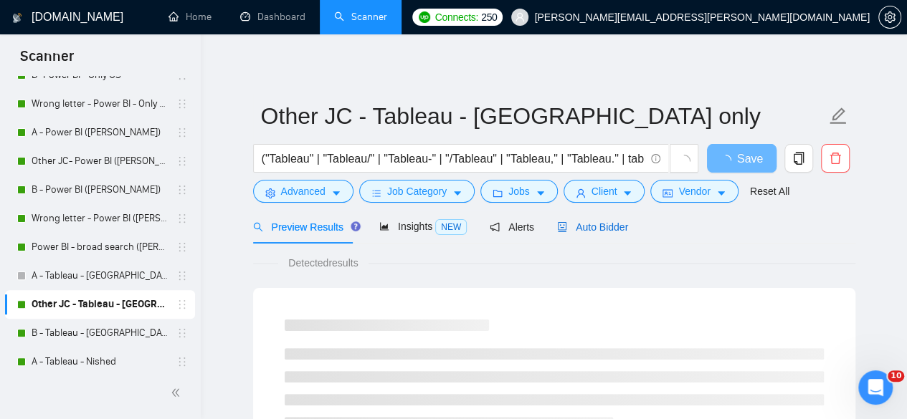
click at [584, 219] on div "Auto Bidder" at bounding box center [592, 227] width 71 height 16
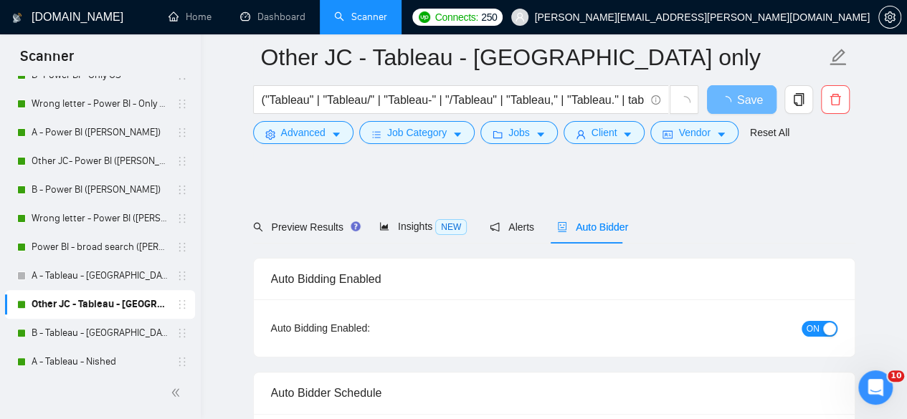
scroll to position [95, 0]
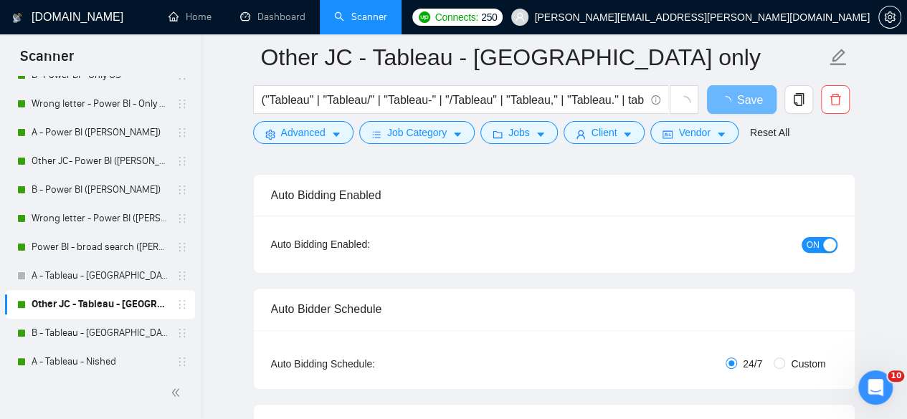
click at [815, 245] on span "ON" at bounding box center [813, 245] width 13 height 16
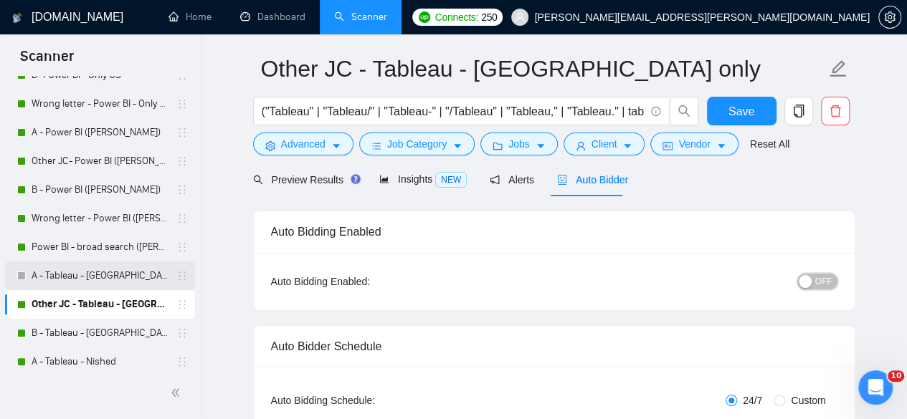
scroll to position [239, 0]
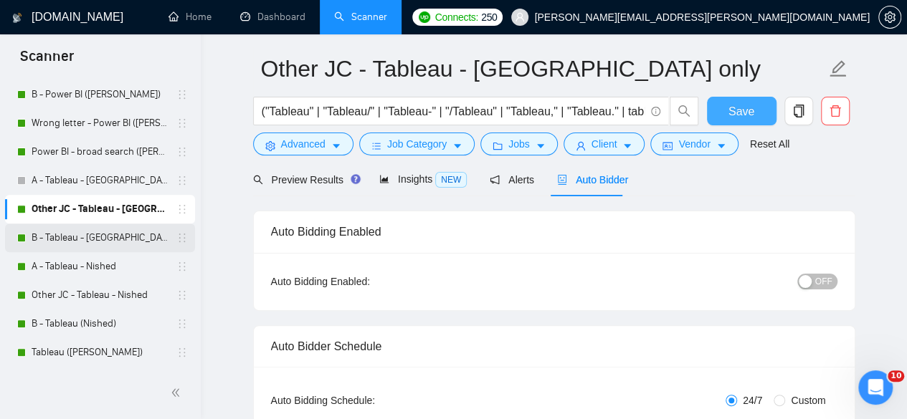
drag, startPoint x: 725, startPoint y: 105, endPoint x: 90, endPoint y: 239, distance: 649.1
click at [725, 105] on button "Save" at bounding box center [742, 111] width 70 height 29
checkbox input "true"
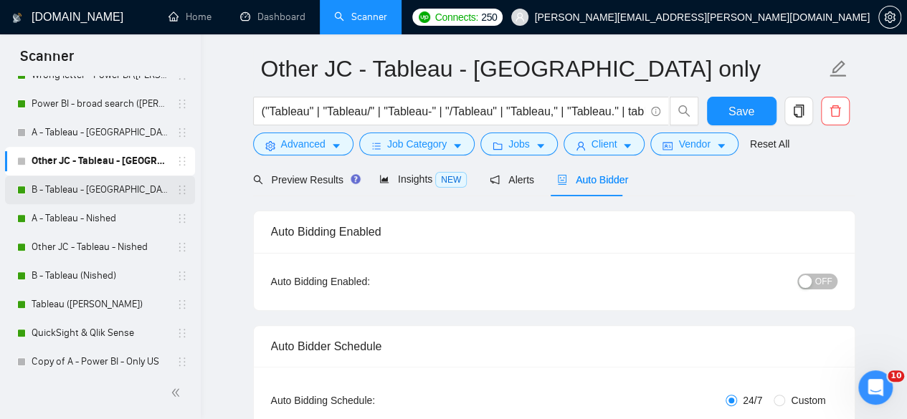
click at [96, 194] on link "B - Tableau - [GEOGRAPHIC_DATA] only" at bounding box center [100, 190] width 136 height 29
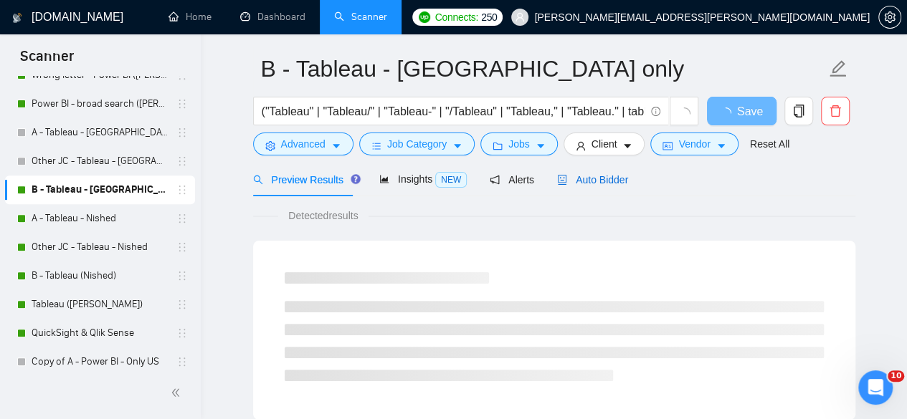
click at [596, 179] on span "Auto Bidder" at bounding box center [592, 179] width 71 height 11
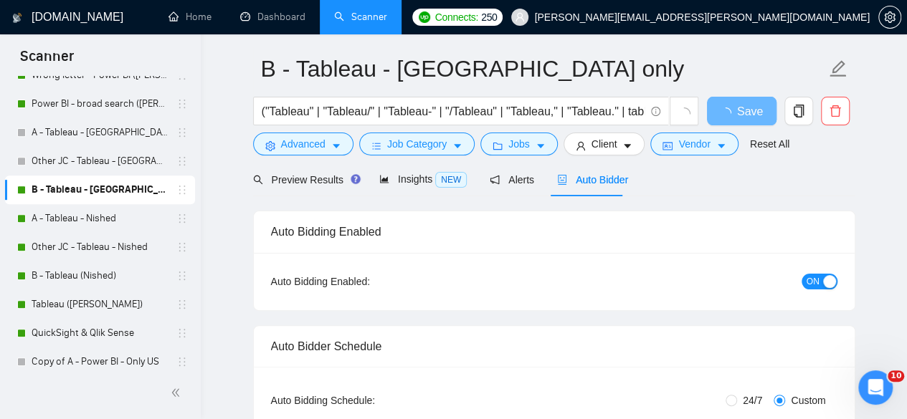
radio input "false"
radio input "true"
checkbox input "true"
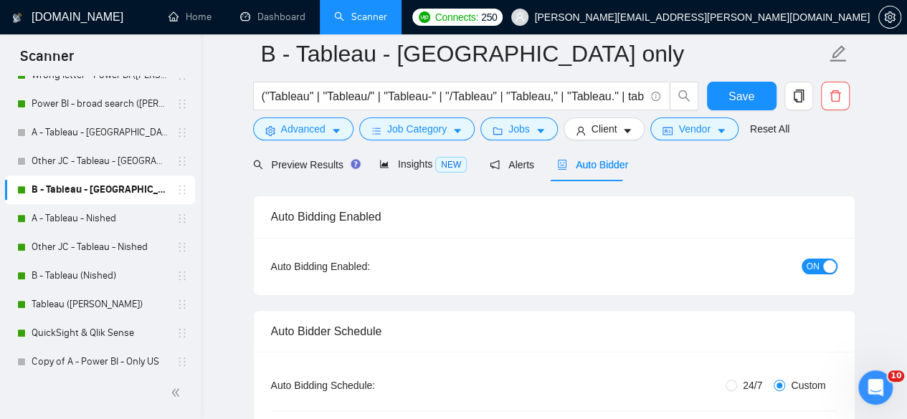
scroll to position [47, 0]
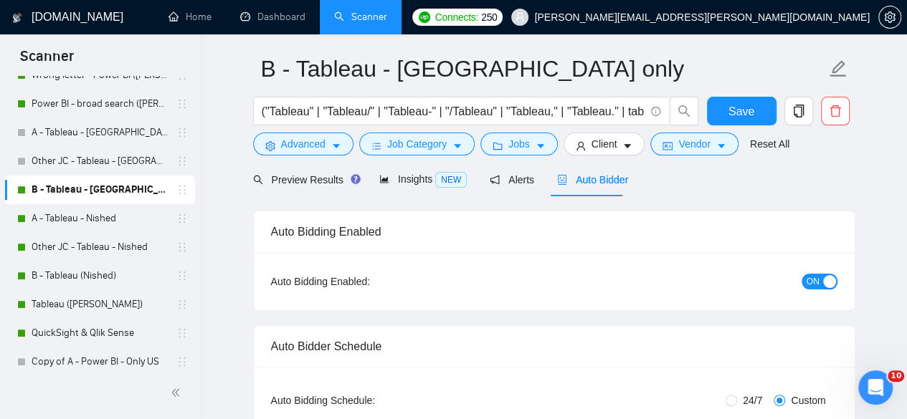
click at [817, 276] on span "ON" at bounding box center [813, 282] width 13 height 16
click at [740, 110] on span "Save" at bounding box center [741, 112] width 26 height 18
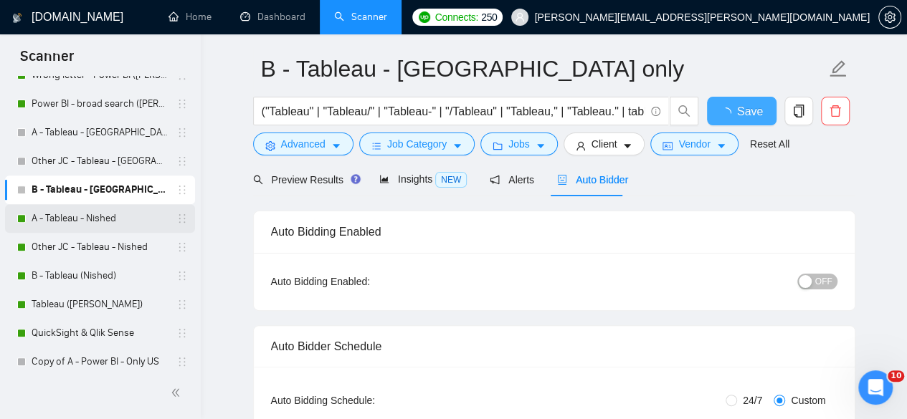
checkbox input "true"
click at [72, 219] on link "A - Tableau - Nished" at bounding box center [100, 218] width 136 height 29
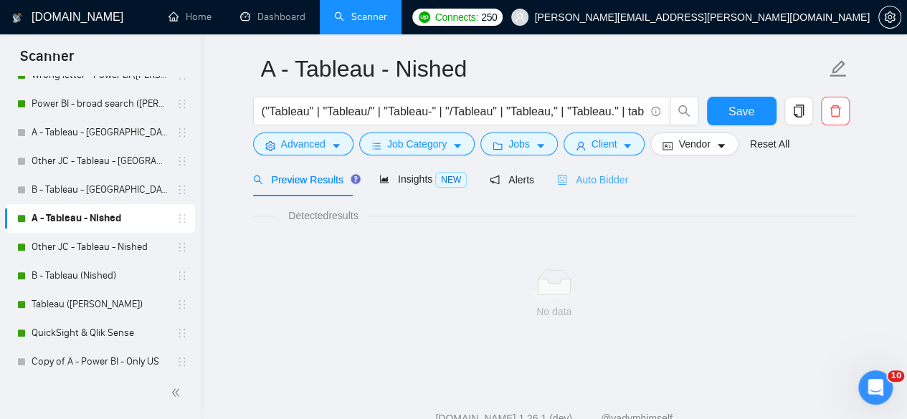
click at [574, 189] on div "Auto Bidder" at bounding box center [592, 180] width 71 height 34
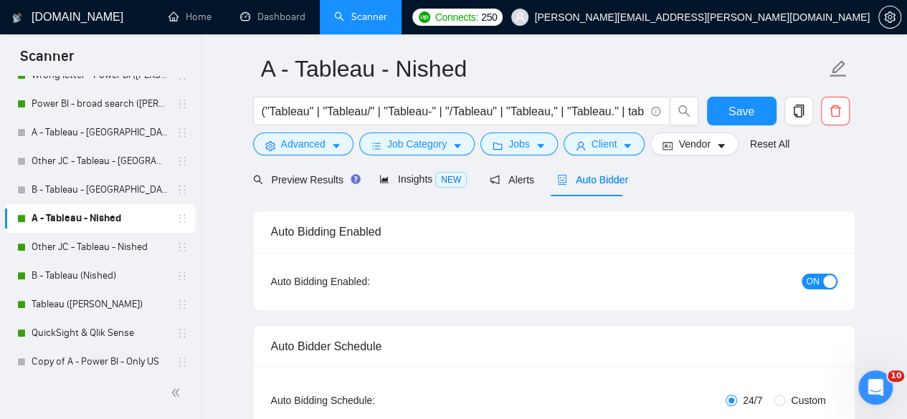
radio input "false"
radio input "true"
checkbox input "true"
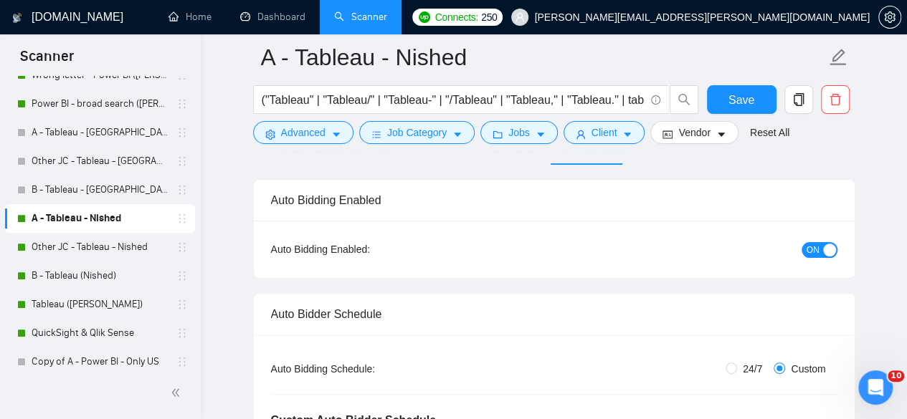
click at [817, 258] on span "ON" at bounding box center [813, 250] width 13 height 16
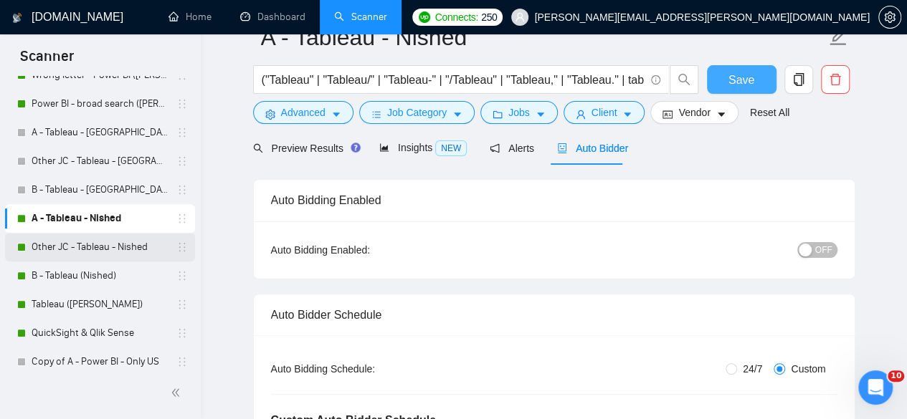
click at [750, 94] on button "Save" at bounding box center [742, 79] width 70 height 29
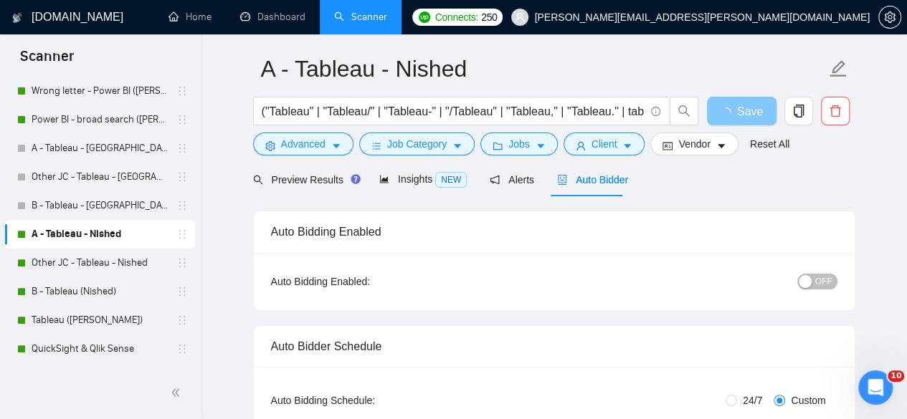
scroll to position [239, 0]
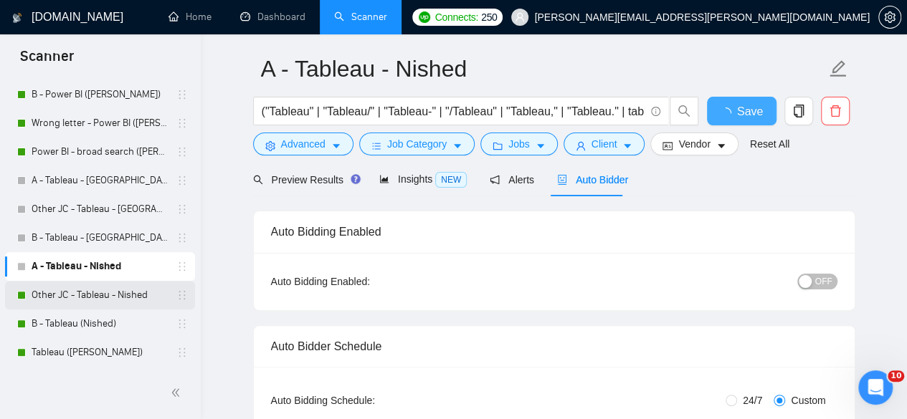
checkbox input "true"
click at [92, 295] on link "Other JC - Tableau - Nished" at bounding box center [100, 295] width 136 height 29
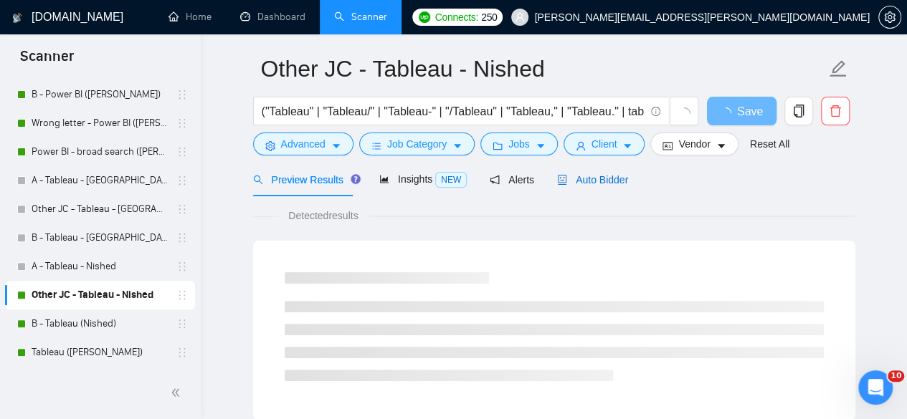
click at [566, 183] on span "Auto Bidder" at bounding box center [592, 179] width 71 height 11
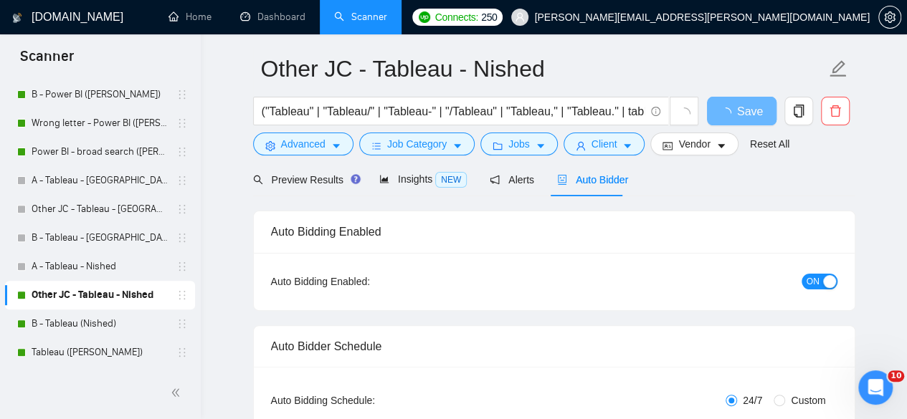
checkbox input "true"
click at [812, 277] on span "ON" at bounding box center [813, 282] width 13 height 16
click at [737, 122] on button "Save" at bounding box center [742, 111] width 70 height 29
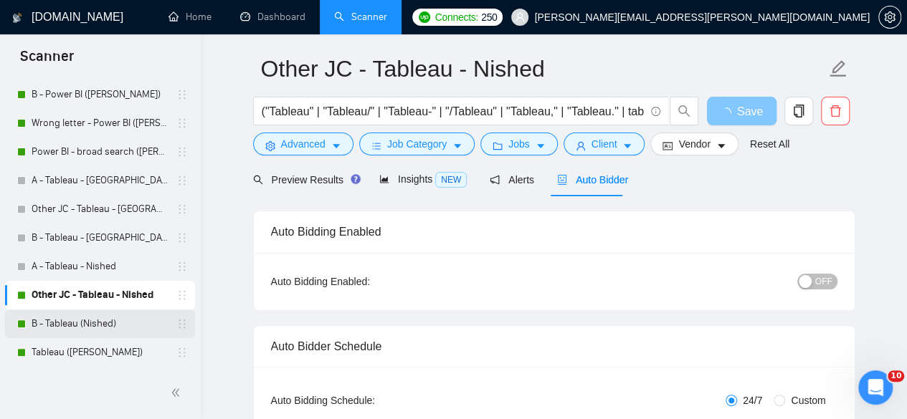
scroll to position [287, 0]
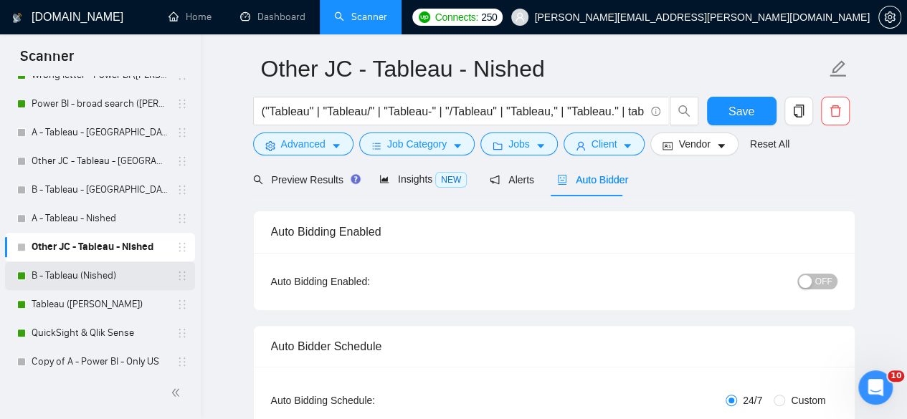
click at [95, 273] on link "B - Tableau (Nished)" at bounding box center [100, 276] width 136 height 29
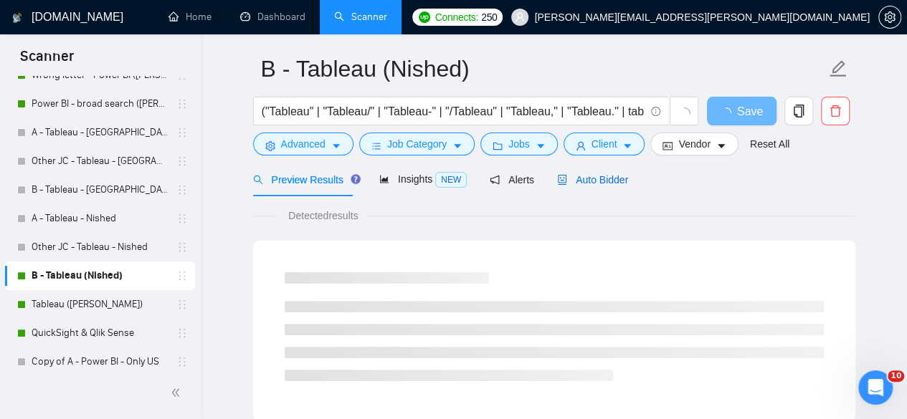
click at [589, 182] on span "Auto Bidder" at bounding box center [592, 179] width 71 height 11
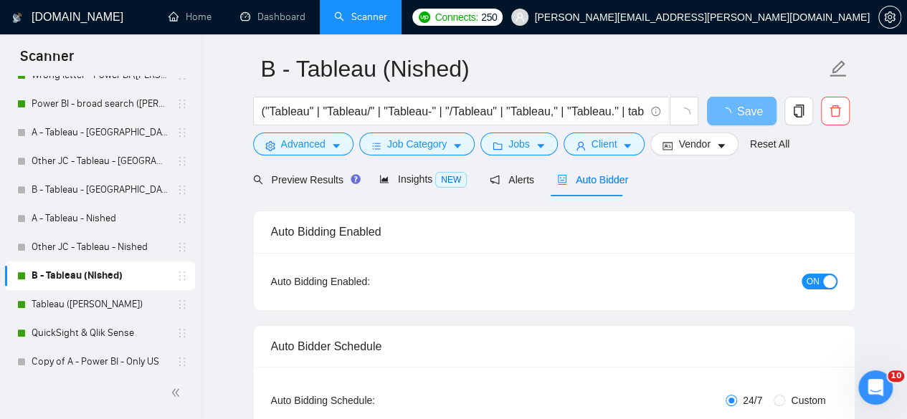
radio input "false"
radio input "true"
checkbox input "true"
click at [813, 288] on span "ON" at bounding box center [813, 282] width 13 height 16
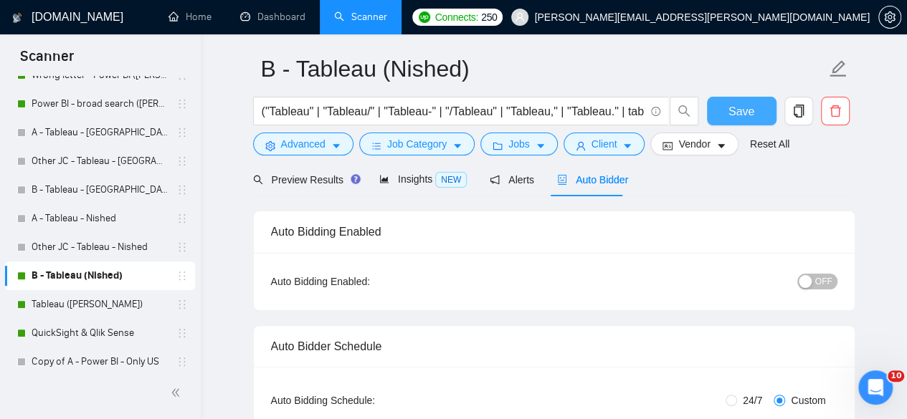
click at [747, 114] on span "Save" at bounding box center [741, 112] width 26 height 18
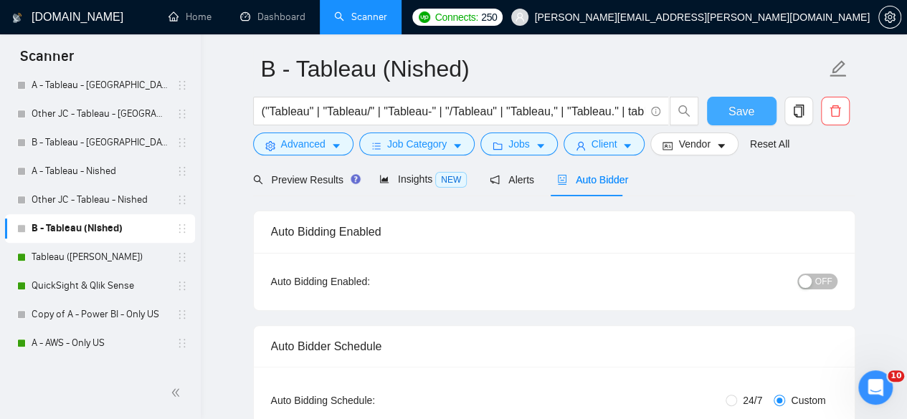
scroll to position [669, 0]
